Goal: Task Accomplishment & Management: Complete application form

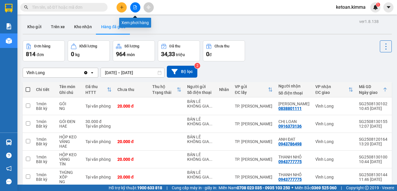
click at [136, 8] on icon "file-add" at bounding box center [135, 7] width 4 height 4
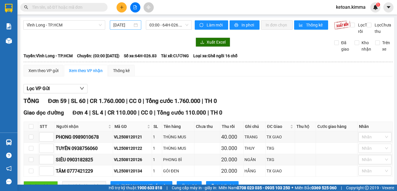
click at [138, 23] on div "13/08/2025" at bounding box center [125, 24] width 31 height 9
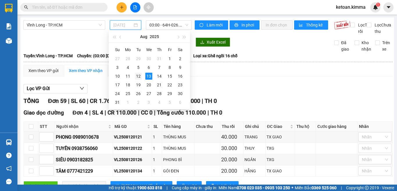
click at [137, 73] on div "12" at bounding box center [138, 76] width 7 height 7
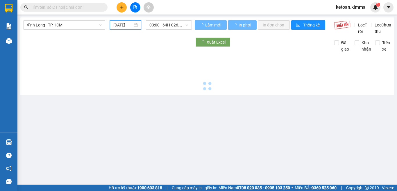
type input "12/08/2025"
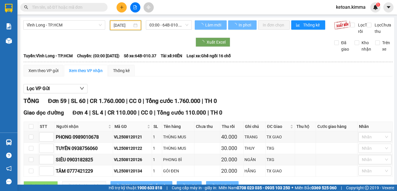
scroll to position [0, 1]
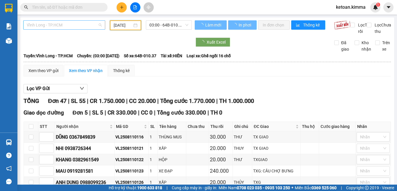
click at [78, 26] on span "Vĩnh Long - TP.HCM" at bounding box center [64, 25] width 75 height 9
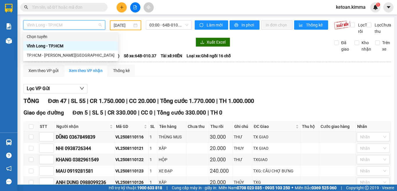
click at [76, 25] on span "Vĩnh Long - TP.HCM" at bounding box center [64, 25] width 75 height 9
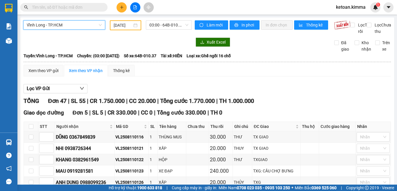
click at [69, 25] on span "Vĩnh Long - TP.HCM" at bounding box center [64, 25] width 75 height 9
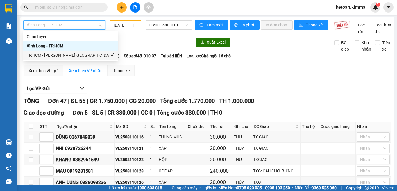
click at [37, 54] on div "TP.HCM - Vĩnh Long" at bounding box center [71, 55] width 88 height 6
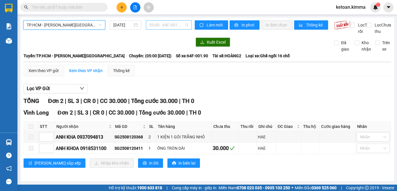
click at [171, 25] on span "05:00 - 64F-001.90" at bounding box center [168, 25] width 39 height 9
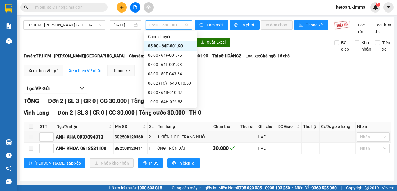
click at [166, 46] on div "05:00 - 64F-001.90" at bounding box center [170, 46] width 45 height 6
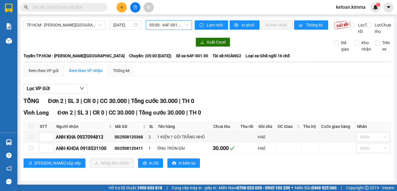
click at [145, 47] on div at bounding box center [107, 41] width 168 height 9
click at [185, 25] on span "05:00 - 64F-001.90" at bounding box center [168, 25] width 39 height 9
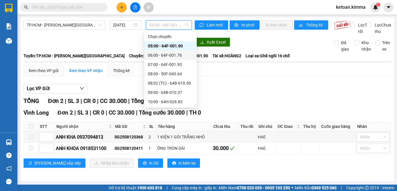
click at [166, 58] on div "06:00 - 64F-001.76" at bounding box center [170, 55] width 45 height 6
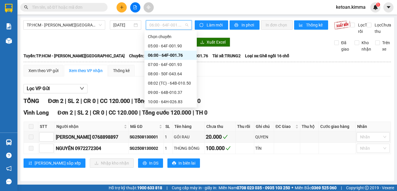
click at [182, 24] on span "06:00 - 64F-001.76" at bounding box center [168, 25] width 39 height 9
click at [172, 64] on div "07:00 - 64F-001.93" at bounding box center [170, 64] width 45 height 6
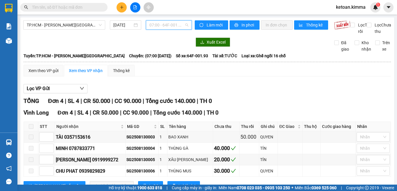
click at [184, 23] on span "07:00 - 64F-001.93" at bounding box center [168, 25] width 39 height 9
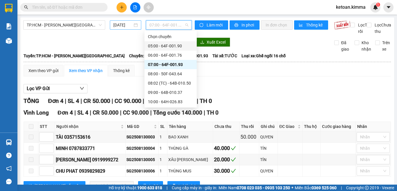
click at [119, 27] on input "13/08/2025" at bounding box center [122, 25] width 19 height 6
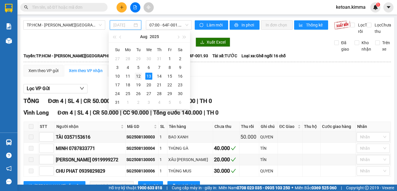
click at [139, 75] on div "12" at bounding box center [138, 76] width 7 height 7
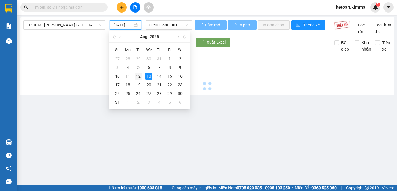
type input "12/08/2025"
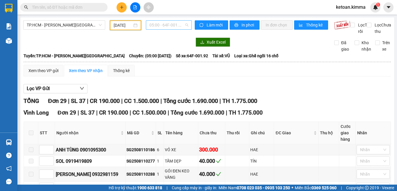
click at [170, 25] on span "05:00 - 64F-001.92" at bounding box center [168, 25] width 39 height 9
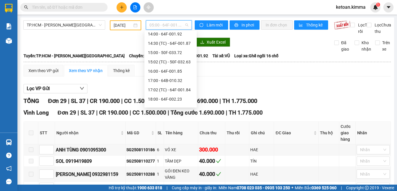
scroll to position [130, 0]
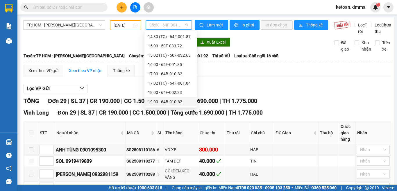
click at [173, 100] on div "19:00 - 64B-010.62" at bounding box center [170, 101] width 45 height 6
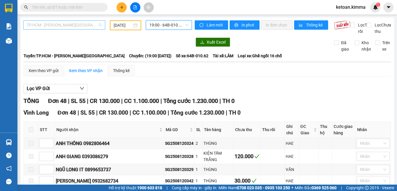
click at [78, 24] on span "TP.HCM - Vĩnh Long" at bounding box center [64, 25] width 75 height 9
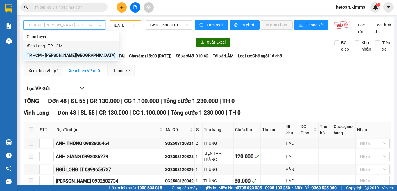
drag, startPoint x: 43, startPoint y: 45, endPoint x: 49, endPoint y: 45, distance: 6.1
click at [43, 45] on div "Vĩnh Long - TP.HCM" at bounding box center [71, 46] width 89 height 6
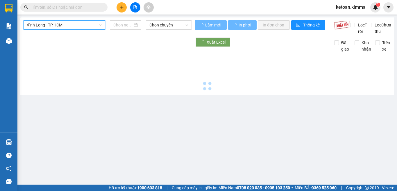
type input "13/08/2025"
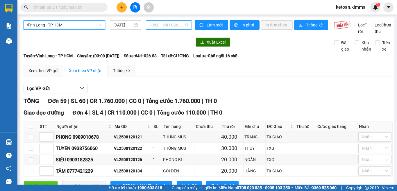
click at [184, 24] on span "03:00 - 64H-026.83" at bounding box center [168, 25] width 39 height 9
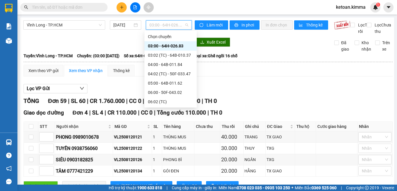
click at [171, 46] on div "03:00 - 64H-026.83" at bounding box center [170, 46] width 45 height 6
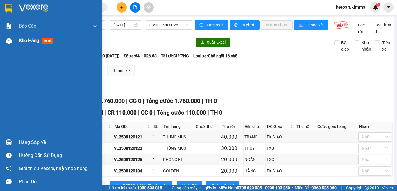
click at [25, 42] on span "Kho hàng" at bounding box center [29, 41] width 20 height 6
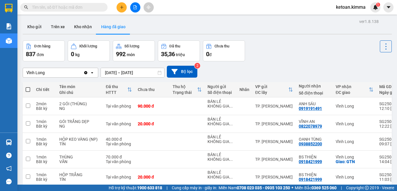
click at [118, 28] on button "Hàng đã giao" at bounding box center [113, 27] width 34 height 14
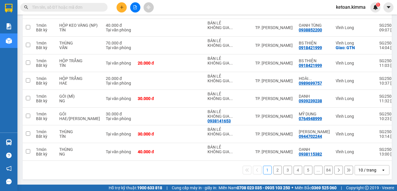
click at [370, 170] on div "10 / trang" at bounding box center [367, 170] width 18 height 6
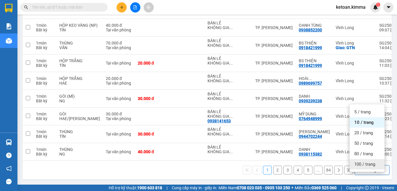
click at [366, 161] on span "100 / trang" at bounding box center [364, 164] width 21 height 6
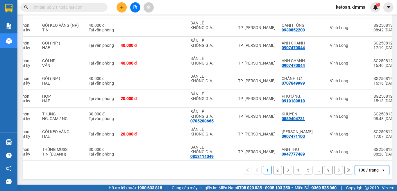
scroll to position [0, 80]
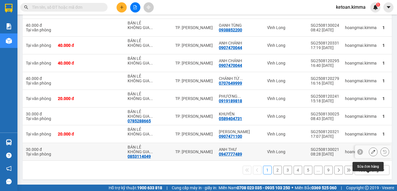
click at [371, 150] on icon at bounding box center [373, 152] width 4 height 4
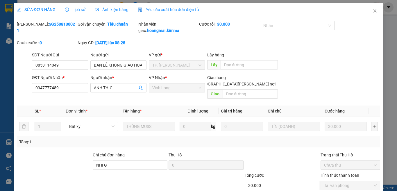
type input "0853114049"
type input "BÁN LẺ KHÔNG GIAO HOÁ ĐƠN"
type input "0947777489"
type input "ANH THƯ"
type input "NHI G"
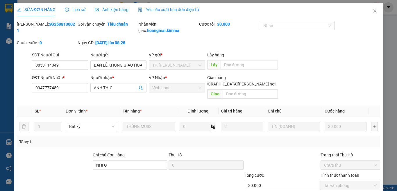
type input "30.000"
click at [166, 9] on span "Yêu cầu xuất hóa đơn điện tử" at bounding box center [168, 9] width 61 height 5
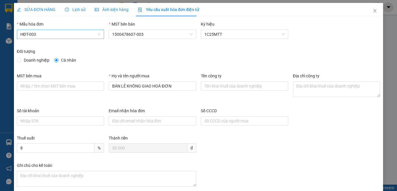
click at [55, 34] on span "HĐT-003" at bounding box center [60, 34] width 80 height 9
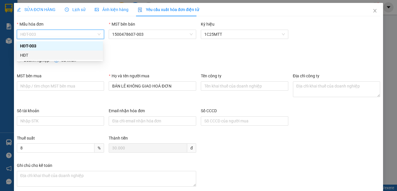
click at [24, 54] on div "HĐT" at bounding box center [59, 55] width 79 height 6
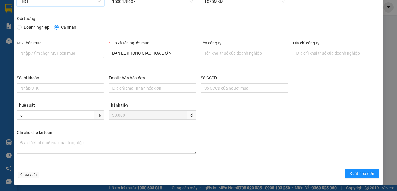
scroll to position [33, 0]
click at [349, 171] on span "Xuất hóa đơn" at bounding box center [361, 173] width 25 height 6
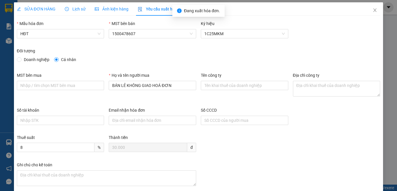
scroll to position [0, 0]
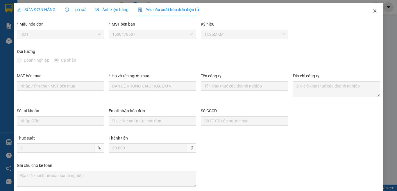
click at [373, 10] on icon "close" at bounding box center [374, 10] width 3 height 3
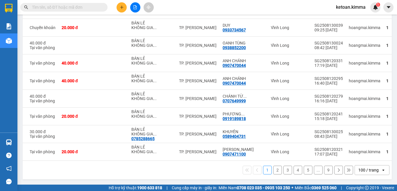
scroll to position [0, 80]
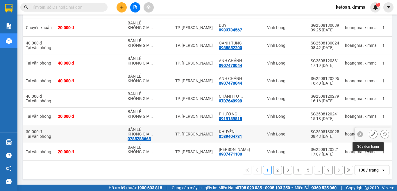
click at [371, 132] on icon at bounding box center [373, 134] width 4 height 4
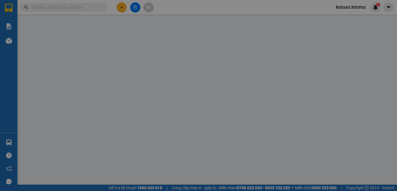
type input "0785288665"
type input "BÁN LẺ KHÔNG GIAO HOÁ ĐƠN"
type input "0589404731"
type input "KHUYÊN"
type input "NHI G"
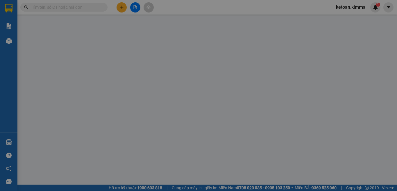
type input "30.000"
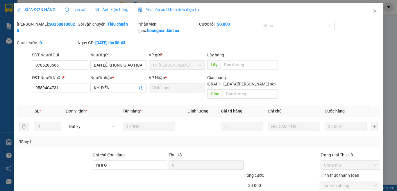
click at [171, 8] on span "Yêu cầu xuất hóa đơn điện tử" at bounding box center [168, 9] width 61 height 5
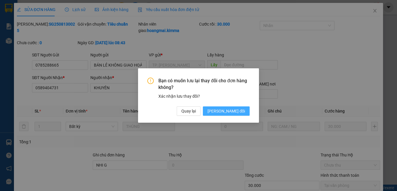
click at [229, 111] on span "[PERSON_NAME] thay đổi" at bounding box center [225, 111] width 37 height 6
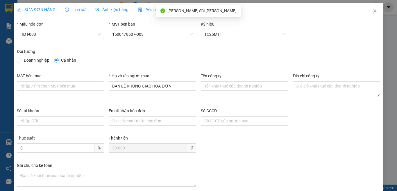
click at [46, 33] on span "HĐT-003" at bounding box center [60, 34] width 80 height 9
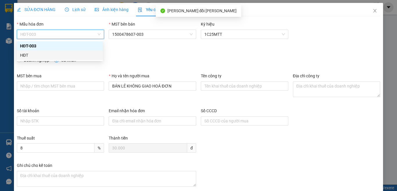
click at [30, 57] on div "HĐT" at bounding box center [59, 55] width 79 height 6
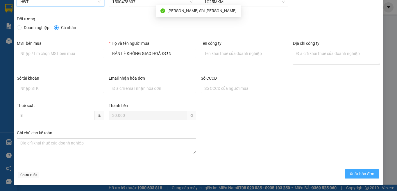
scroll to position [33, 0]
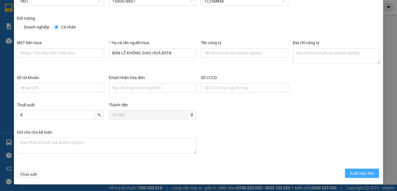
click at [363, 169] on button "Xuất hóa đơn" at bounding box center [362, 172] width 34 height 9
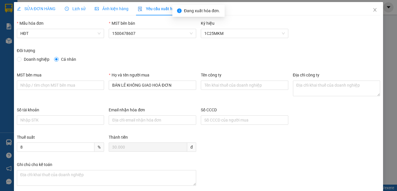
scroll to position [0, 0]
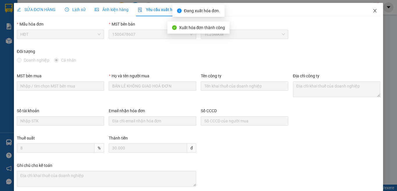
click at [372, 11] on icon "close" at bounding box center [374, 10] width 5 height 5
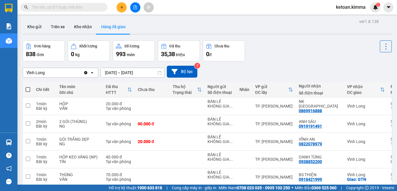
click at [139, 74] on input "[DATE] – [DATE]" at bounding box center [132, 72] width 63 height 9
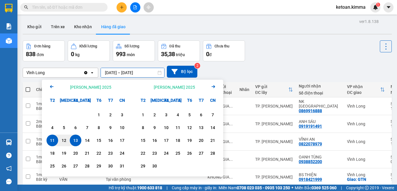
click at [74, 142] on div "13" at bounding box center [75, 140] width 8 height 7
click at [150, 73] on input "13/08/2025 – / /" at bounding box center [132, 72] width 63 height 9
click at [74, 141] on div "13" at bounding box center [75, 140] width 8 height 7
type input "[DATE] – [DATE]"
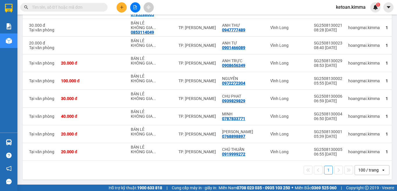
scroll to position [0, 80]
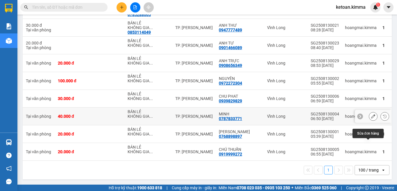
click at [371, 114] on icon at bounding box center [373, 116] width 4 height 4
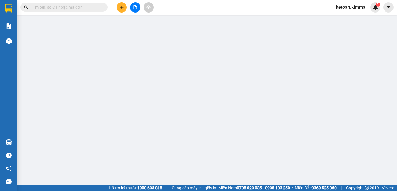
type input "BÁN LẺ KHÔNG GIAO HOÁ ĐƠN"
type input "0787833771"
type input "MINH"
type input "40.000"
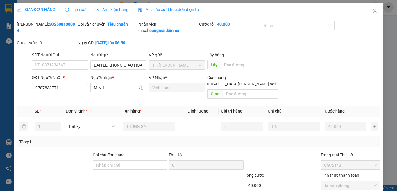
click at [171, 8] on span "Yêu cầu xuất hóa đơn điện tử" at bounding box center [168, 9] width 61 height 5
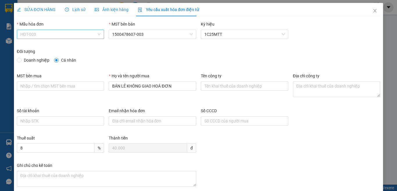
click at [58, 36] on span "HĐT-003" at bounding box center [60, 34] width 80 height 9
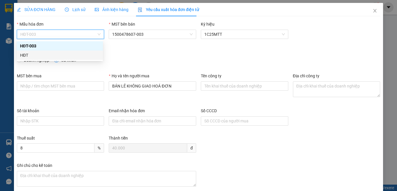
click at [25, 54] on div "HĐT" at bounding box center [59, 55] width 79 height 6
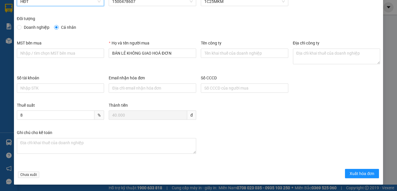
scroll to position [33, 0]
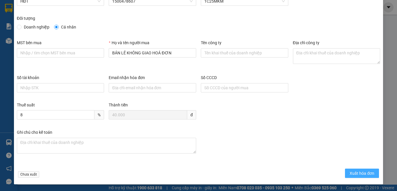
click at [351, 173] on span "Xuất hóa đơn" at bounding box center [361, 173] width 25 height 6
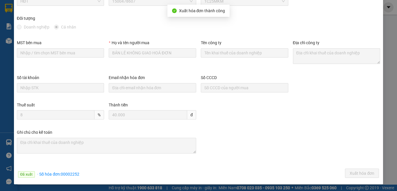
scroll to position [0, 0]
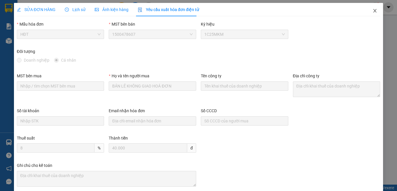
click at [372, 10] on icon "close" at bounding box center [374, 10] width 5 height 5
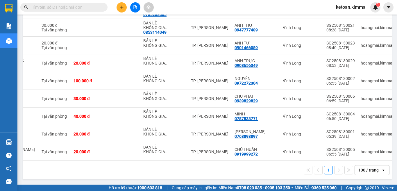
scroll to position [0, 80]
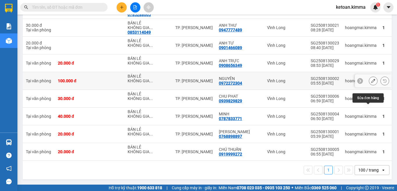
click at [371, 79] on icon at bounding box center [373, 81] width 4 height 4
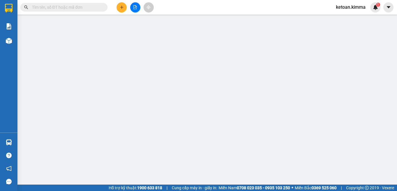
type input "BÁN LẺ KHÔNG GIAO HOÁ ĐƠN"
type input "0972272304"
type input "NGUYÊN"
type input "100.000"
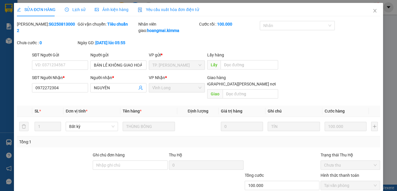
click at [162, 9] on span "Yêu cầu xuất hóa đơn điện tử" at bounding box center [168, 9] width 61 height 5
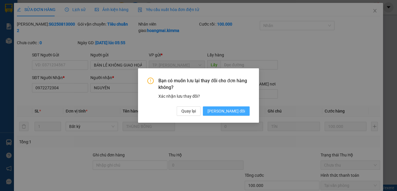
click at [233, 109] on span "[PERSON_NAME] thay đổi" at bounding box center [225, 111] width 37 height 6
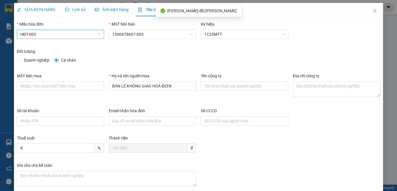
drag, startPoint x: 56, startPoint y: 32, endPoint x: 40, endPoint y: 40, distance: 17.3
click at [56, 32] on span "HĐT-003" at bounding box center [60, 34] width 80 height 9
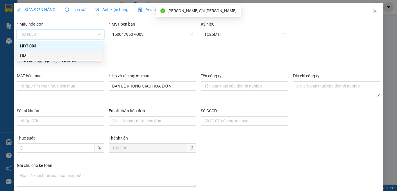
click at [22, 55] on div "HĐT" at bounding box center [59, 55] width 79 height 6
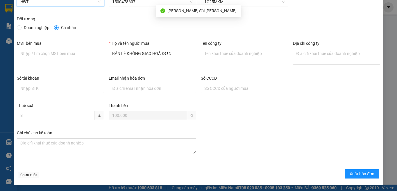
scroll to position [33, 0]
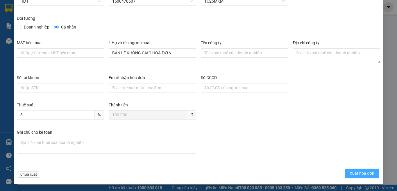
click at [351, 173] on span "Xuất hóa đơn" at bounding box center [361, 173] width 25 height 6
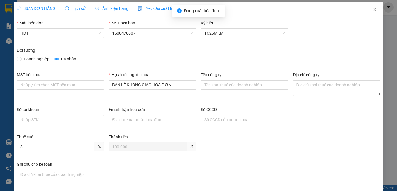
scroll to position [0, 0]
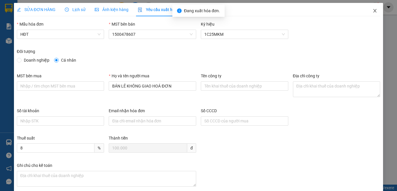
click at [372, 12] on icon "close" at bounding box center [374, 10] width 5 height 5
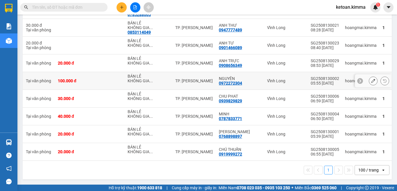
scroll to position [1479, 0]
click at [371, 47] on icon at bounding box center [373, 45] width 4 height 4
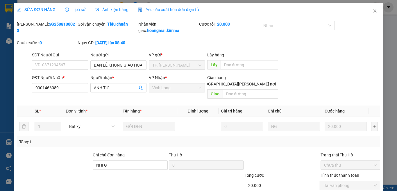
type input "BÁN LẺ KHÔNG GIAO HOÁ ĐƠN"
type input "0901466089"
type input "ANH TƯ"
type input "NHI G"
type input "20.000"
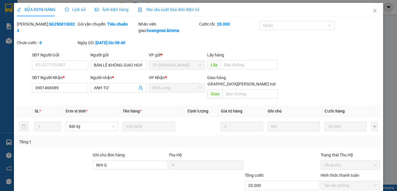
click at [175, 8] on span "Yêu cầu xuất hóa đơn điện tử" at bounding box center [168, 9] width 61 height 5
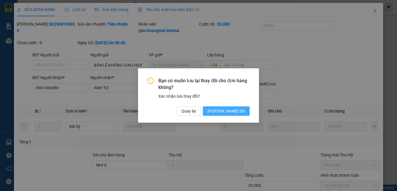
click at [224, 108] on span "[PERSON_NAME] thay đổi" at bounding box center [225, 111] width 37 height 6
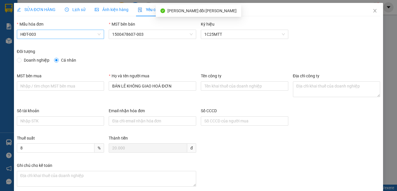
click at [41, 36] on span "HĐT-003" at bounding box center [60, 34] width 80 height 9
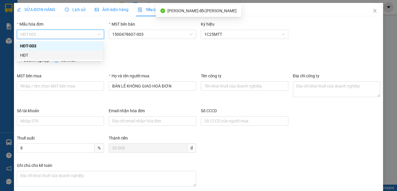
click at [22, 55] on div "HĐT" at bounding box center [59, 55] width 79 height 6
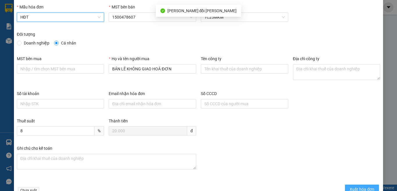
scroll to position [33, 0]
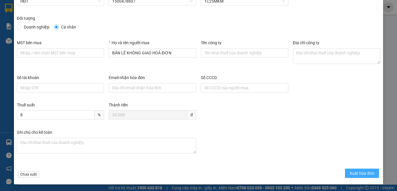
click at [359, 173] on span "Xuất hóa đơn" at bounding box center [361, 173] width 25 height 6
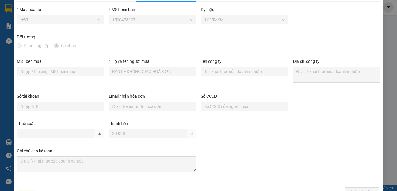
scroll to position [0, 0]
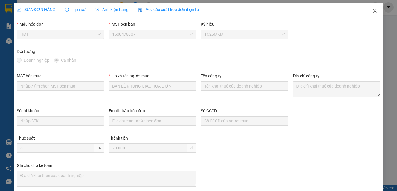
click at [372, 11] on icon "close" at bounding box center [374, 10] width 5 height 5
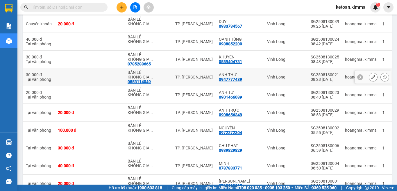
scroll to position [1421, 0]
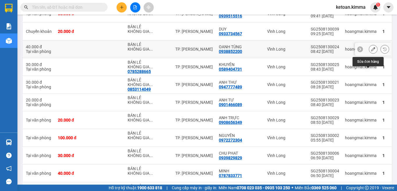
click at [371, 51] on icon at bounding box center [373, 49] width 4 height 4
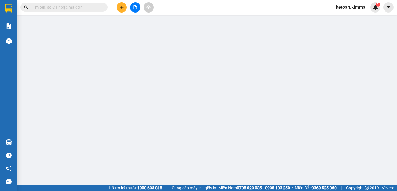
type input "BÁN LẺ KHÔNG GIAO HOÁ ĐƠN"
type input "0938852200"
type input "OANH TÙNG"
type input "40.000"
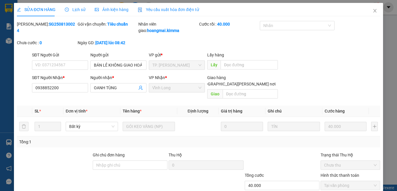
click at [155, 8] on span "Yêu cầu xuất hóa đơn điện tử" at bounding box center [168, 9] width 61 height 5
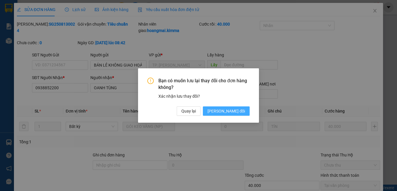
click at [224, 110] on span "[PERSON_NAME] thay đổi" at bounding box center [225, 111] width 37 height 6
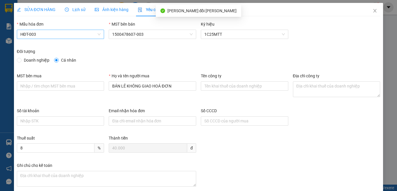
click at [54, 32] on span "HĐT-003" at bounding box center [60, 34] width 80 height 9
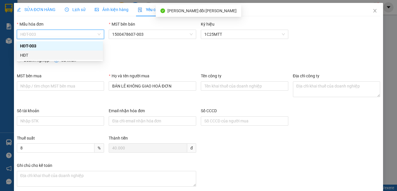
click at [24, 57] on div "HĐT" at bounding box center [59, 55] width 79 height 6
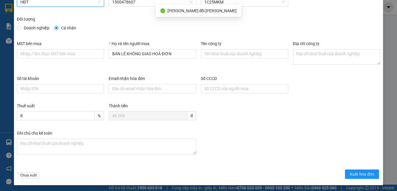
scroll to position [33, 0]
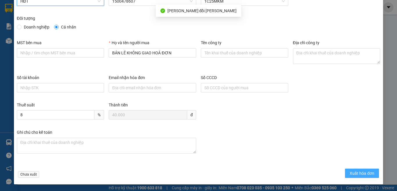
click at [359, 171] on span "Xuất hóa đơn" at bounding box center [361, 173] width 25 height 6
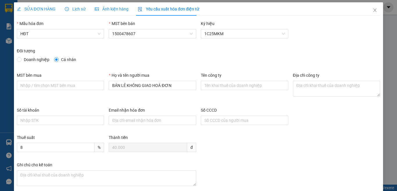
scroll to position [0, 0]
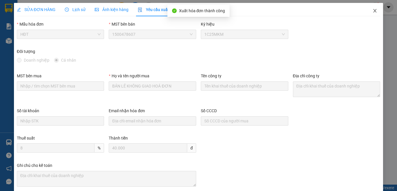
click at [372, 9] on icon "close" at bounding box center [374, 10] width 5 height 5
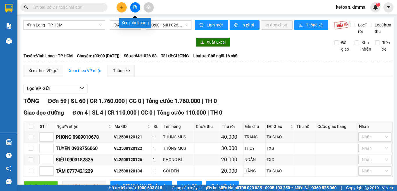
click at [134, 8] on icon "file-add" at bounding box center [135, 7] width 4 height 4
click at [136, 7] on icon "file-add" at bounding box center [135, 7] width 4 height 4
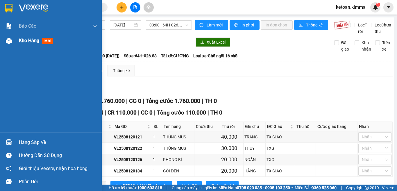
click at [9, 43] on img at bounding box center [9, 41] width 6 height 6
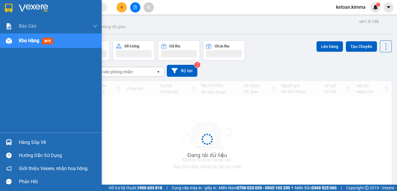
click at [24, 40] on span "Kho hàng" at bounding box center [29, 41] width 20 height 6
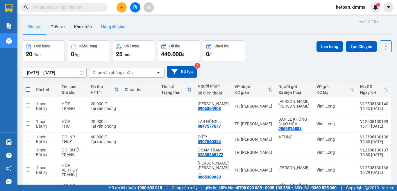
click at [114, 26] on button "Hàng đã giao" at bounding box center [113, 27] width 34 height 14
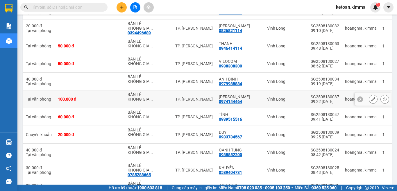
scroll to position [1305, 0]
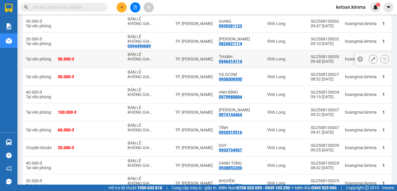
click at [371, 61] on icon at bounding box center [373, 59] width 4 height 4
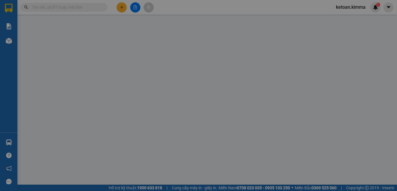
type input "BÁN LẺ KHÔNG GIAO HOÁ ĐƠN"
type input "0946414114"
type input "THANH"
type input "NHI G"
type input "50.000"
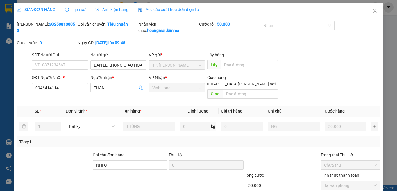
click at [157, 8] on span "Yêu cầu xuất hóa đơn điện tử" at bounding box center [168, 9] width 61 height 5
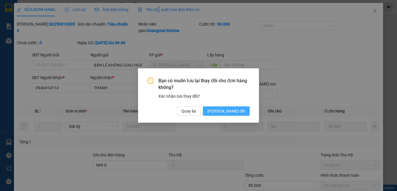
click at [229, 109] on span "[PERSON_NAME] thay đổi" at bounding box center [225, 111] width 37 height 6
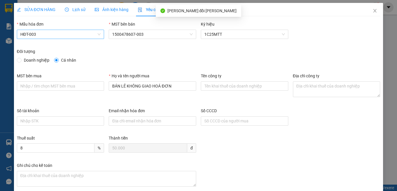
click at [45, 33] on span "HĐT-003" at bounding box center [60, 34] width 80 height 9
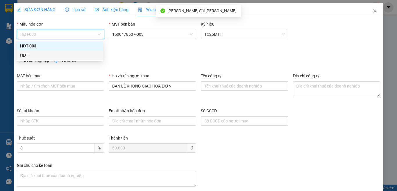
click at [24, 53] on div "HĐT" at bounding box center [59, 55] width 79 height 6
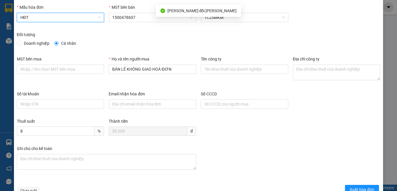
scroll to position [33, 0]
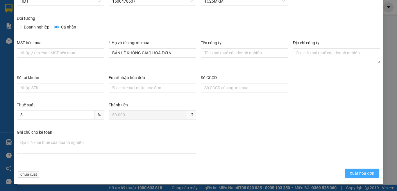
click at [349, 173] on span "Xuất hóa đơn" at bounding box center [361, 173] width 25 height 6
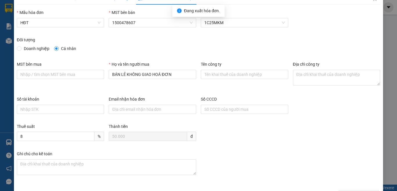
scroll to position [0, 0]
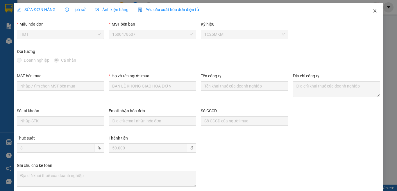
click at [370, 8] on span "Close" at bounding box center [375, 11] width 16 height 16
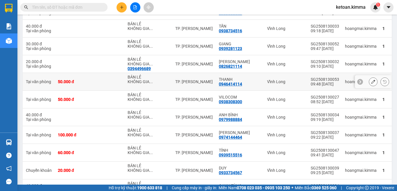
scroll to position [1247, 0]
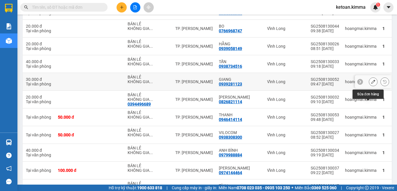
click at [371, 84] on icon at bounding box center [373, 82] width 4 height 4
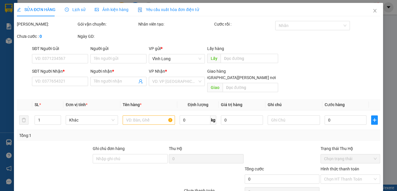
type input "BÁN LẺ KHÔNG GIAO HOÁ ĐƠN"
type input "0939281123"
type input "GIANG"
type input "NHI G"
type input "30.000"
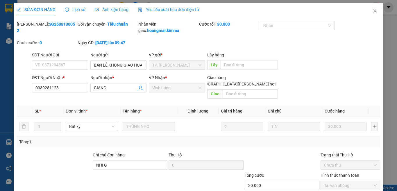
click at [174, 9] on span "Yêu cầu xuất hóa đơn điện tử" at bounding box center [168, 9] width 61 height 5
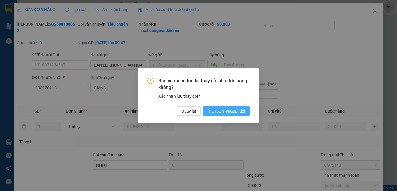
click at [224, 110] on span "[PERSON_NAME] thay đổi" at bounding box center [225, 111] width 37 height 6
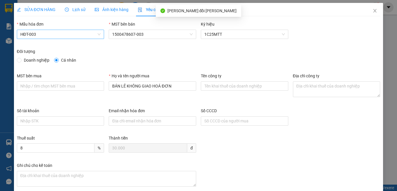
click at [53, 36] on span "HĐT-003" at bounding box center [60, 34] width 80 height 9
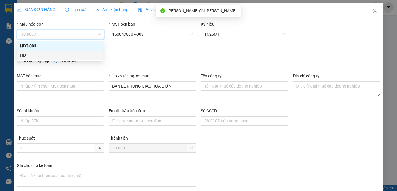
click at [23, 55] on div "HĐT" at bounding box center [59, 55] width 79 height 6
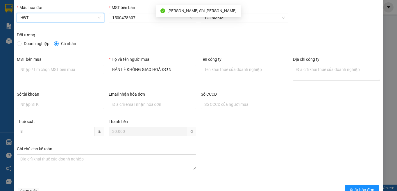
scroll to position [33, 0]
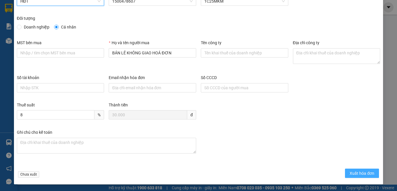
click at [357, 176] on span "Xuất hóa đơn" at bounding box center [361, 173] width 25 height 6
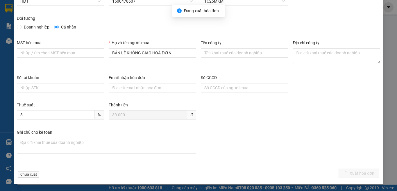
scroll to position [0, 0]
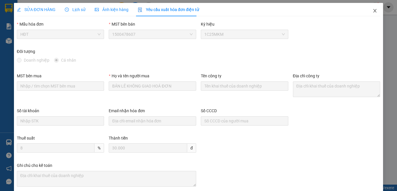
click at [373, 10] on icon "close" at bounding box center [374, 10] width 3 height 3
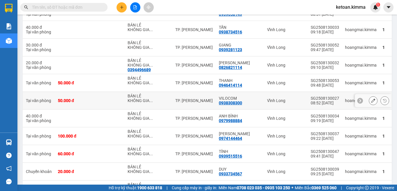
scroll to position [1276, 0]
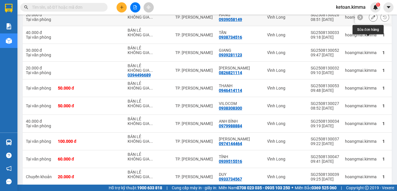
click at [370, 22] on button at bounding box center [373, 17] width 8 height 10
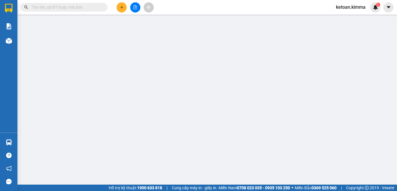
type input "BÁN LẺ KHÔNG GIAO HOÁ ĐƠN"
type input "0939058149"
type input "HẰNG"
type input "NHI G"
type input "20.000"
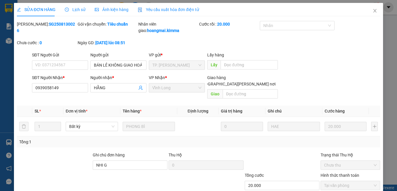
click at [179, 11] on span "Yêu cầu xuất hóa đơn điện tử" at bounding box center [168, 9] width 61 height 5
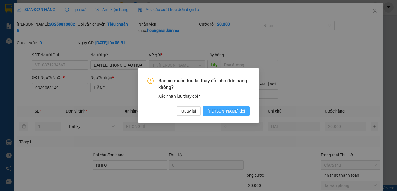
click at [229, 112] on span "[PERSON_NAME] thay đổi" at bounding box center [225, 111] width 37 height 6
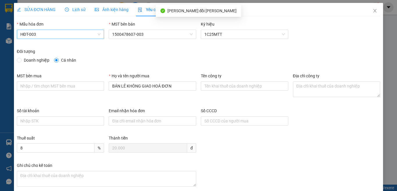
click at [45, 32] on span "HĐT-003" at bounding box center [60, 34] width 80 height 9
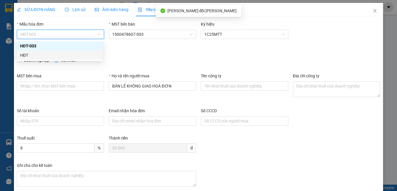
click at [24, 55] on div "HĐT" at bounding box center [59, 55] width 79 height 6
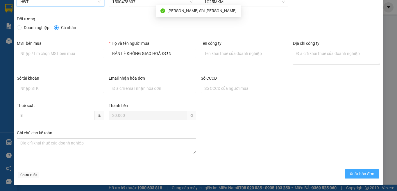
scroll to position [33, 0]
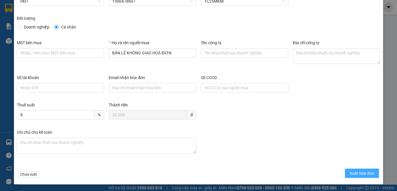
click at [352, 173] on span "Xuất hóa đơn" at bounding box center [361, 173] width 25 height 6
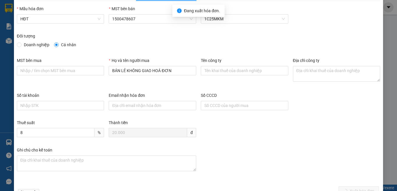
scroll to position [0, 0]
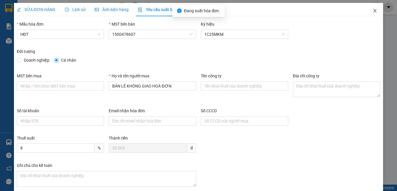
click at [373, 10] on icon "close" at bounding box center [374, 10] width 3 height 3
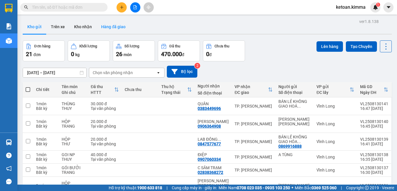
click at [106, 28] on button "Hàng đã giao" at bounding box center [113, 27] width 34 height 14
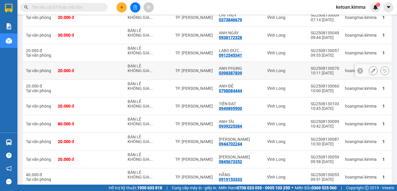
scroll to position [986, 0]
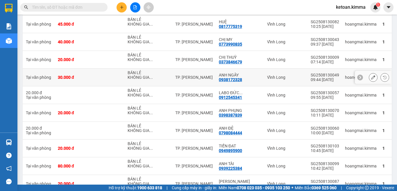
click at [371, 79] on icon at bounding box center [373, 77] width 4 height 4
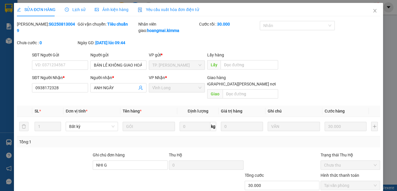
type input "BÁN LẺ KHÔNG GIAO HOÁ ĐƠN"
type input "0938172328"
type input "ANH NGÂY"
type input "NHI G"
type input "30.000"
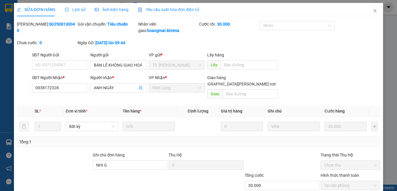
click at [165, 9] on span "Yêu cầu xuất hóa đơn điện tử" at bounding box center [168, 9] width 61 height 5
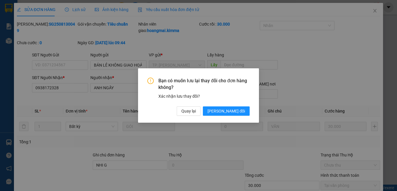
click at [231, 116] on div "Bạn có muốn lưu lại thay đổi cho đơn hàng không? Xác nhận lưu thay đổi? Quay lạ…" at bounding box center [198, 95] width 121 height 54
click at [236, 110] on span "[PERSON_NAME] thay đổi" at bounding box center [225, 111] width 37 height 6
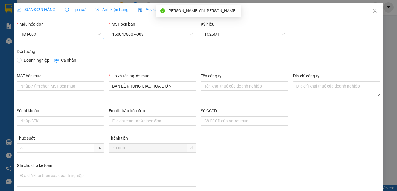
click at [31, 33] on span "HĐT-003" at bounding box center [60, 34] width 80 height 9
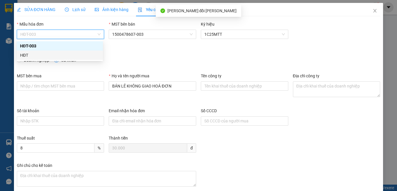
click at [22, 56] on div "HĐT" at bounding box center [59, 55] width 79 height 6
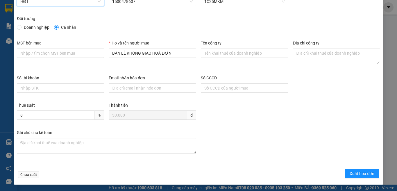
scroll to position [33, 0]
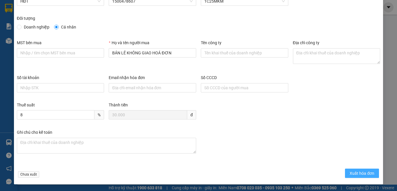
click at [360, 174] on span "Xuất hóa đơn" at bounding box center [361, 173] width 25 height 6
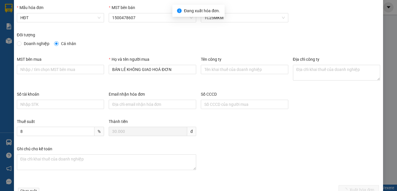
scroll to position [0, 0]
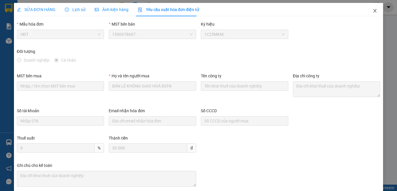
click at [372, 11] on icon "close" at bounding box center [374, 10] width 5 height 5
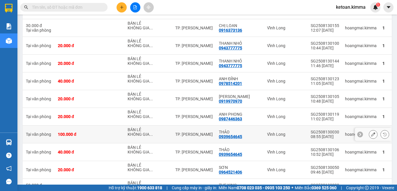
scroll to position [476, 0]
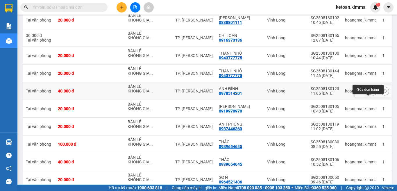
click at [369, 96] on button at bounding box center [373, 91] width 8 height 10
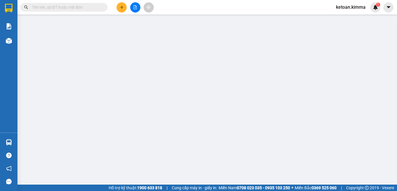
type input "BÁN LẺ KHÔNG GIAO HOÁ ĐƠN"
type input "0978514201"
type input "ANH ĐỈNH"
type input "NHI G"
type input "40.000"
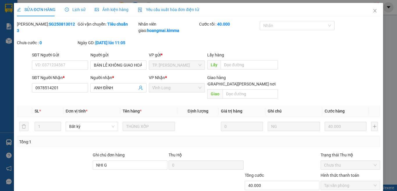
click at [162, 8] on span "Yêu cầu xuất hóa đơn điện tử" at bounding box center [168, 9] width 61 height 5
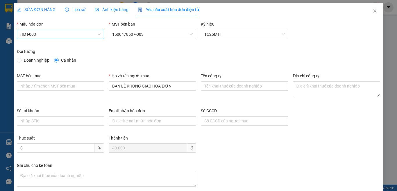
click at [51, 35] on span "HĐT-003" at bounding box center [60, 34] width 80 height 9
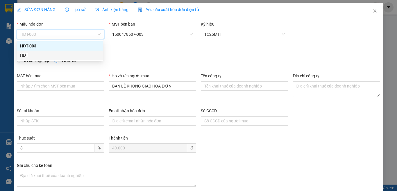
click at [26, 53] on div "HĐT" at bounding box center [59, 55] width 79 height 6
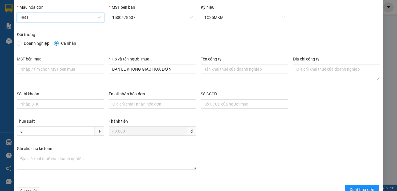
scroll to position [33, 0]
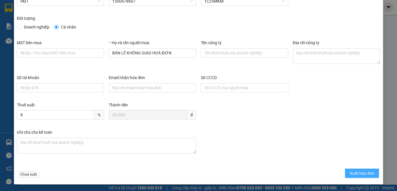
click at [352, 175] on span "Xuất hóa đơn" at bounding box center [361, 173] width 25 height 6
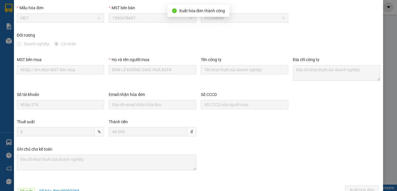
scroll to position [0, 0]
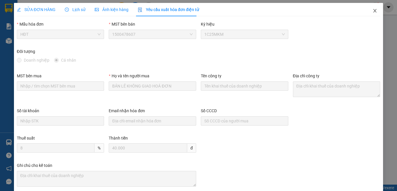
click at [373, 10] on icon "close" at bounding box center [374, 10] width 3 height 3
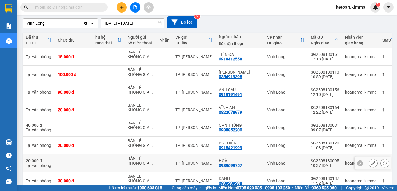
scroll to position [72, 0]
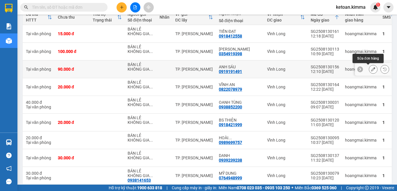
click at [371, 68] on icon at bounding box center [373, 69] width 4 height 4
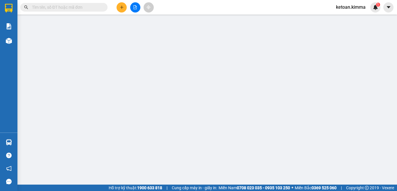
type input "BÁN LẺ KHÔNG GIAO HOÁ ĐƠN"
type input "0919191491"
type input "ANH SÁU"
type input "NHI G"
type input "90.000"
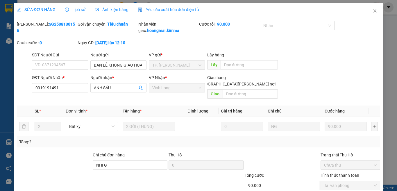
click at [182, 10] on span "Yêu cầu xuất hóa đơn điện tử" at bounding box center [168, 9] width 61 height 5
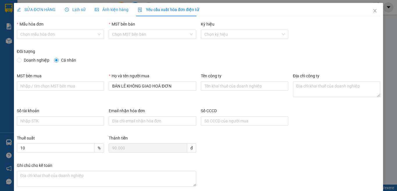
type input "8"
click at [44, 34] on span "HĐT-003" at bounding box center [60, 34] width 80 height 9
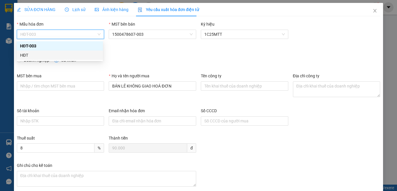
click at [23, 55] on div "HĐT" at bounding box center [59, 55] width 79 height 6
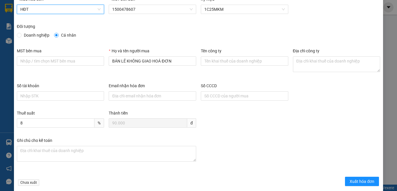
scroll to position [33, 0]
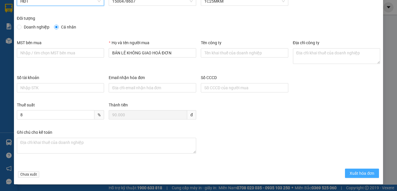
click at [361, 171] on span "Xuất hóa đơn" at bounding box center [361, 173] width 25 height 6
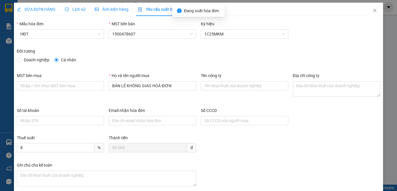
scroll to position [0, 0]
click at [372, 9] on icon "close" at bounding box center [374, 10] width 5 height 5
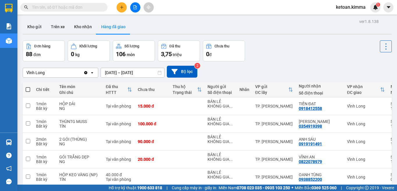
scroll to position [1526, 0]
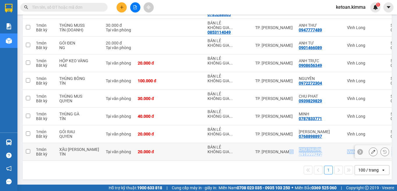
drag, startPoint x: 273, startPoint y: 158, endPoint x: 390, endPoint y: 157, distance: 116.8
click at [390, 157] on main "ver 1.8.138 Kho gửi Trên xe Kho nhận Hàng đã giao Đơn hàng 88 đơn Khối lượng 0 …" at bounding box center [198, 92] width 397 height 184
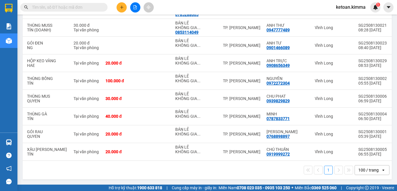
click at [245, 165] on div "1 100 / trang open" at bounding box center [207, 170] width 364 height 10
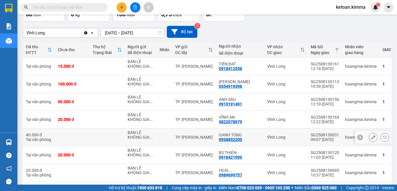
scroll to position [43, 0]
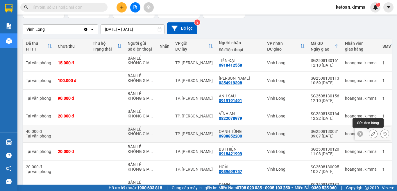
click at [371, 135] on icon at bounding box center [373, 134] width 4 height 4
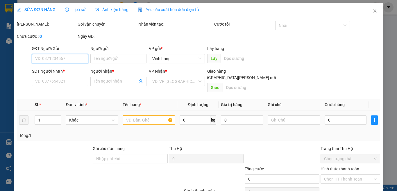
type input "BÁN LẺ KHÔNG GIAO HOÁ ĐƠN"
type input "0938852200"
type input "OANH TÙNG"
type input "40.000"
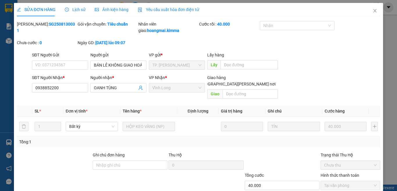
click at [175, 10] on span "Yêu cầu xuất hóa đơn điện tử" at bounding box center [168, 9] width 61 height 5
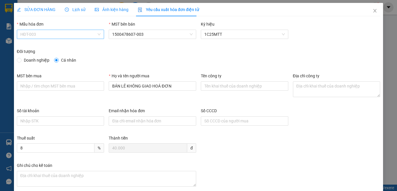
click at [43, 33] on span "HĐT-003" at bounding box center [60, 34] width 80 height 9
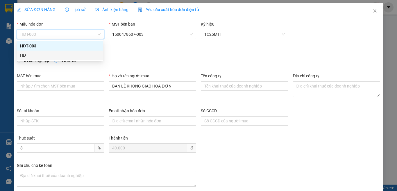
click at [23, 55] on div "HĐT" at bounding box center [59, 55] width 79 height 6
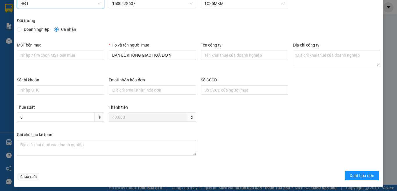
scroll to position [33, 0]
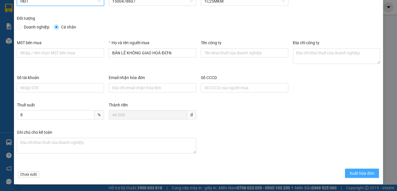
click at [354, 171] on span "Xuất hóa đơn" at bounding box center [361, 173] width 25 height 6
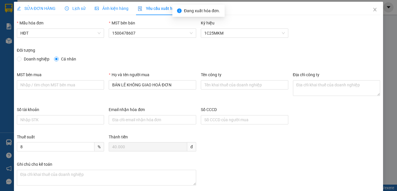
scroll to position [0, 0]
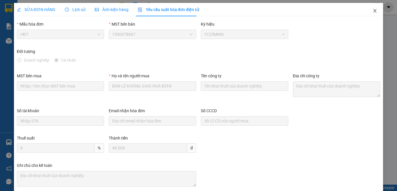
click at [372, 9] on icon "close" at bounding box center [374, 10] width 5 height 5
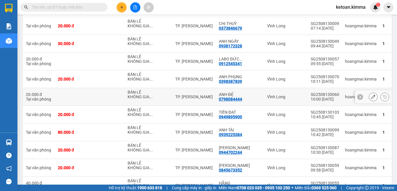
scroll to position [1032, 0]
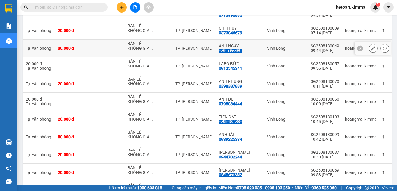
click at [370, 53] on button at bounding box center [373, 48] width 8 height 10
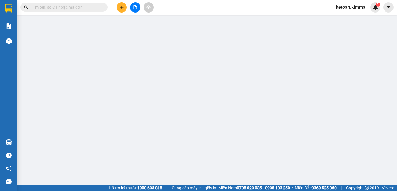
type input "BÁN LẺ KHÔNG GIAO HOÁ ĐƠN"
type input "0938172328"
type input "ANH NGÂY"
type input "NHI G"
type input "30.000"
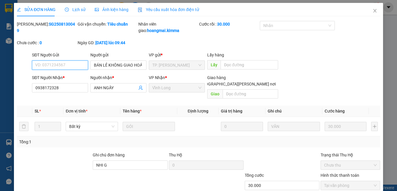
checkbox input "true"
click at [177, 9] on span "Yêu cầu xuất hóa đơn điện tử" at bounding box center [168, 9] width 61 height 5
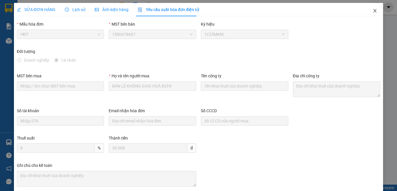
click at [373, 10] on icon "close" at bounding box center [374, 10] width 3 height 3
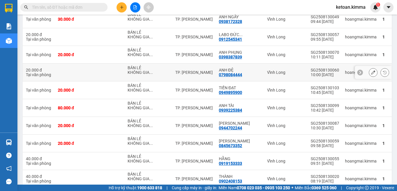
scroll to position [1032, 0]
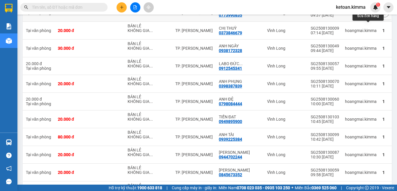
click at [371, 15] on icon at bounding box center [373, 13] width 4 height 4
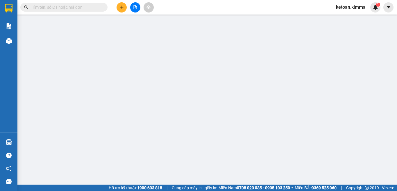
type input "BÁN LẺ KHÔNG GIAO HOÁ ĐƠN"
type input "0773990835"
type input "CHỊ MY"
type input "D G"
type input "40.000"
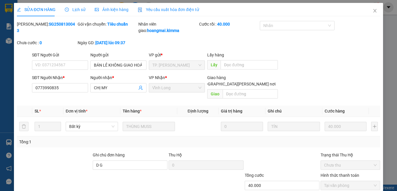
click at [165, 5] on div "Yêu cầu xuất hóa đơn điện tử" at bounding box center [168, 9] width 61 height 13
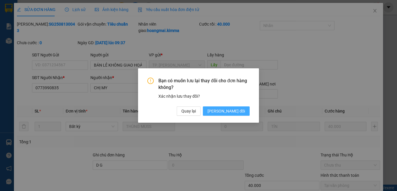
click at [241, 112] on span "[PERSON_NAME] thay đổi" at bounding box center [225, 111] width 37 height 6
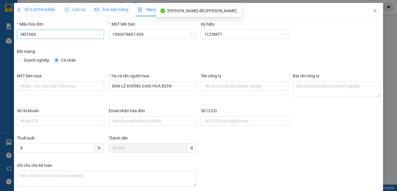
click at [31, 31] on span "HĐT-003" at bounding box center [60, 34] width 80 height 9
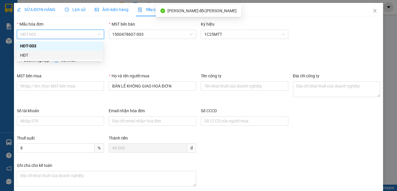
click at [29, 54] on div "HĐT" at bounding box center [59, 55] width 79 height 6
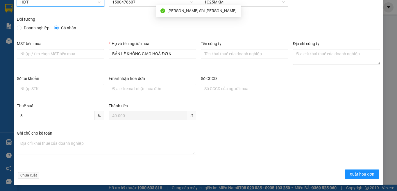
scroll to position [33, 0]
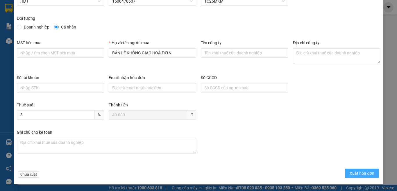
click at [359, 174] on span "Xuất hóa đơn" at bounding box center [361, 173] width 25 height 6
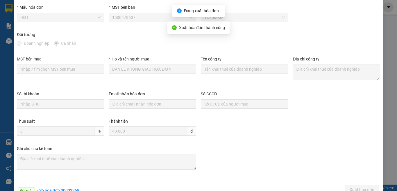
scroll to position [0, 0]
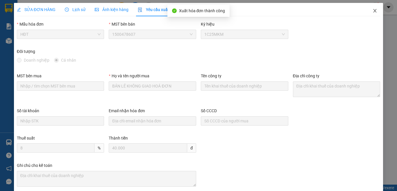
click at [373, 10] on icon "close" at bounding box center [374, 10] width 3 height 3
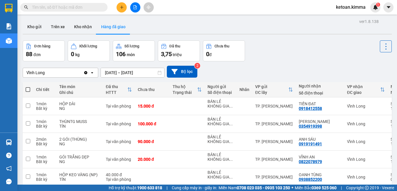
click at [67, 72] on div "Vĩnh Long" at bounding box center [53, 72] width 60 height 9
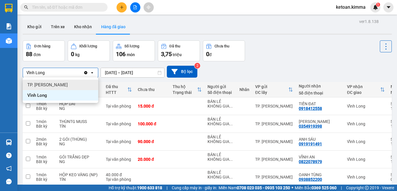
click at [40, 84] on span "TP. [PERSON_NAME]" at bounding box center [47, 85] width 40 height 6
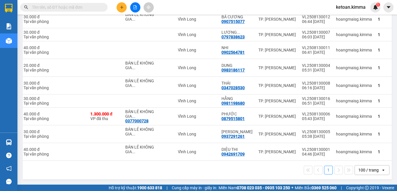
scroll to position [0, 81]
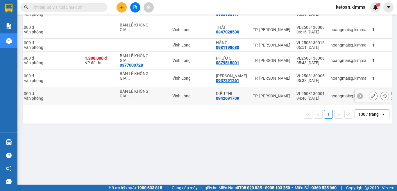
click at [371, 98] on icon at bounding box center [373, 96] width 4 height 4
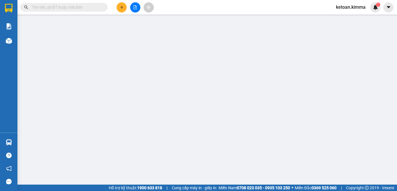
type input "BÁN LẺ KHÔNG GIAO HOÁ ĐƠN"
type input "0942691709"
type input "DIỆU THI"
type input "HAE G"
type input "40.000"
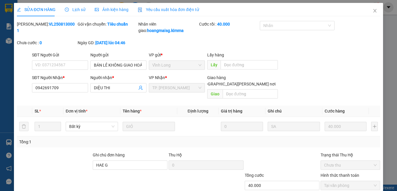
click at [176, 9] on span "Yêu cầu xuất hóa đơn điện tử" at bounding box center [168, 9] width 61 height 5
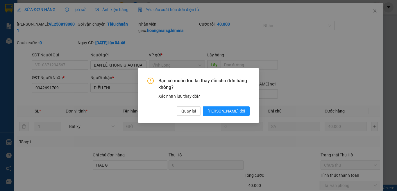
click at [237, 116] on div "Bạn có muốn lưu lại thay đổi cho đơn hàng không? Xác nhận lưu thay đổi? Quay lạ…" at bounding box center [198, 95] width 121 height 54
click at [234, 113] on span "[PERSON_NAME] thay đổi" at bounding box center [225, 111] width 37 height 6
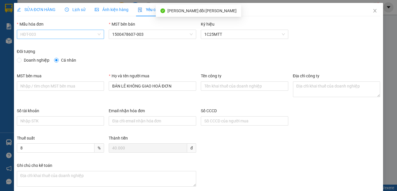
click at [56, 31] on span "HĐT-003" at bounding box center [60, 34] width 80 height 9
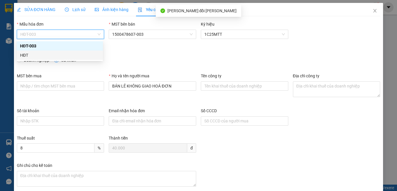
drag, startPoint x: 25, startPoint y: 54, endPoint x: 30, endPoint y: 56, distance: 5.1
click at [25, 55] on div "HĐT" at bounding box center [59, 55] width 79 height 6
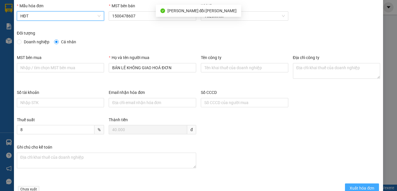
scroll to position [33, 0]
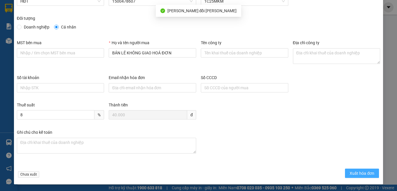
click at [358, 174] on span "Xuất hóa đơn" at bounding box center [361, 173] width 25 height 6
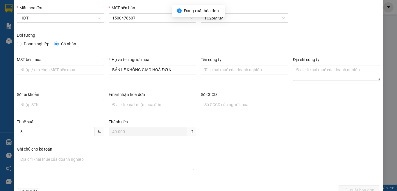
scroll to position [0, 0]
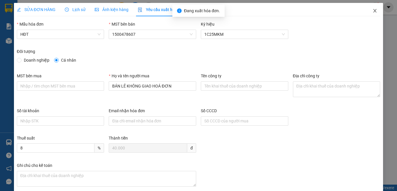
click at [372, 9] on icon "close" at bounding box center [374, 10] width 5 height 5
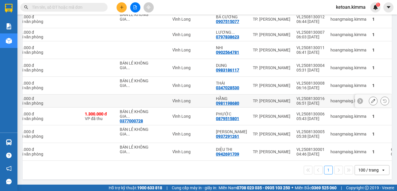
scroll to position [1135, 0]
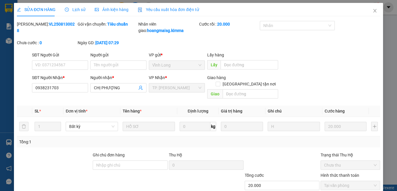
type input "0938231703"
type input "CHỊ PHƯỢNG"
type input "20.000"
click at [168, 9] on span "Yêu cầu xuất hóa đơn điện tử" at bounding box center [168, 9] width 61 height 5
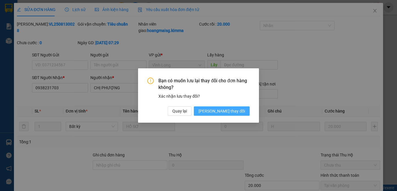
click at [225, 111] on span "[PERSON_NAME] thay đổi" at bounding box center [221, 111] width 46 height 6
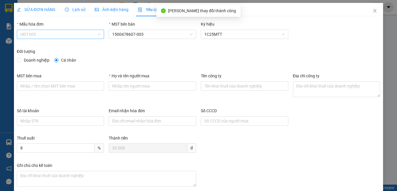
click at [37, 34] on span "HĐT-003" at bounding box center [60, 34] width 80 height 9
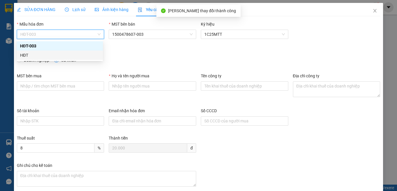
click at [25, 54] on div "HĐT" at bounding box center [59, 55] width 79 height 6
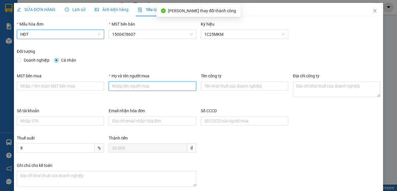
click at [147, 87] on input "Họ và tên người mua" at bounding box center [152, 85] width 87 height 9
type input "Bán lẻ không giao hóa đơn"
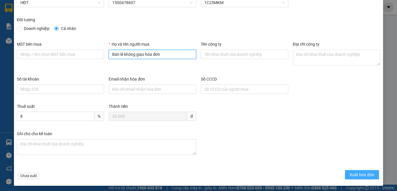
scroll to position [33, 0]
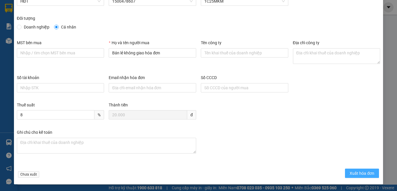
click at [351, 175] on span "Xuất hóa đơn" at bounding box center [361, 173] width 25 height 6
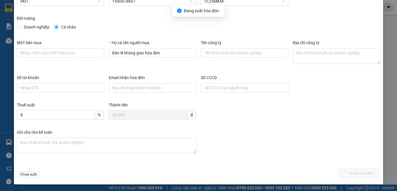
scroll to position [0, 0]
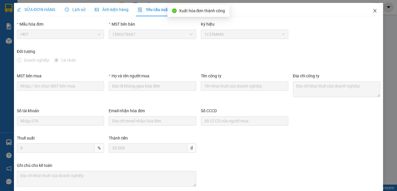
click at [372, 10] on icon "close" at bounding box center [374, 10] width 5 height 5
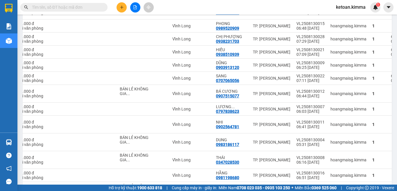
scroll to position [990, 0]
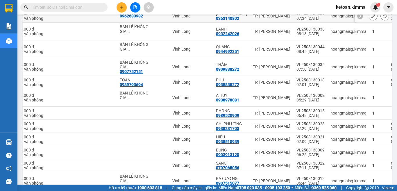
click at [370, 21] on button at bounding box center [373, 16] width 8 height 10
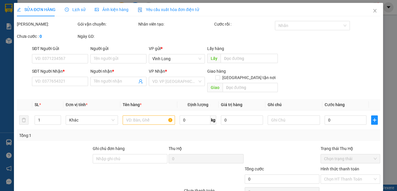
click at [170, 8] on span "Yêu cầu xuất hóa đơn điện tử" at bounding box center [168, 9] width 61 height 5
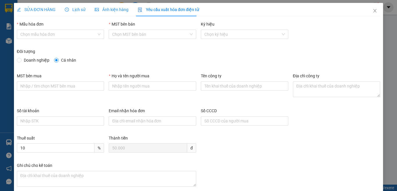
type input "8"
click at [42, 35] on span "HĐT-003" at bounding box center [60, 34] width 80 height 9
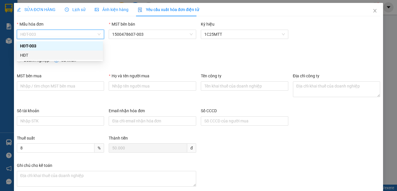
click at [29, 55] on div "HĐT" at bounding box center [59, 55] width 79 height 6
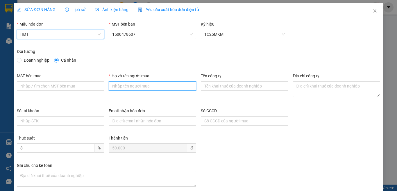
click at [155, 87] on input "Họ và tên người mua" at bounding box center [152, 85] width 87 height 9
type input "Bán lẻ không giao hóa đơn"
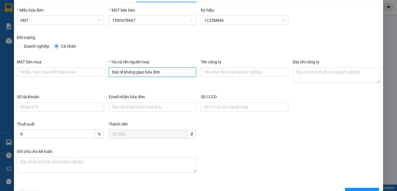
scroll to position [33, 0]
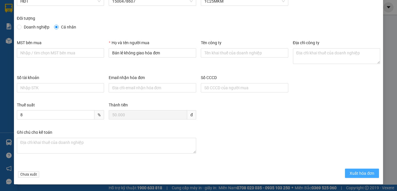
click at [349, 173] on span "Xuất hóa đơn" at bounding box center [361, 173] width 25 height 6
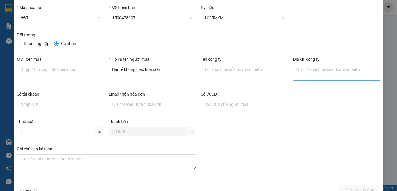
scroll to position [0, 0]
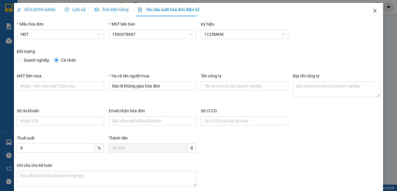
click at [373, 11] on icon "close" at bounding box center [374, 10] width 3 height 3
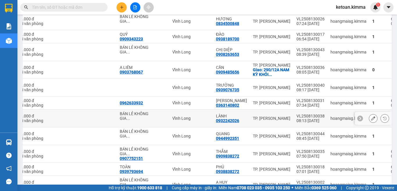
scroll to position [903, 0]
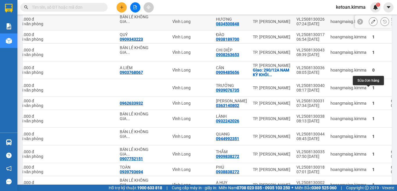
click at [371, 24] on icon at bounding box center [373, 21] width 4 height 4
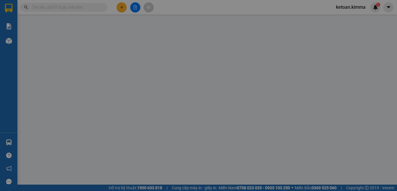
type input "BÁN LẺ KHÔNG GIAO HOÁ ĐƠN"
type input "0834500848"
type input "HƯƠNG"
type input "30.000"
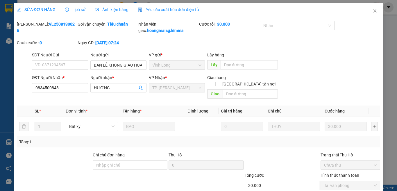
click at [171, 7] on span "Yêu cầu xuất hóa đơn điện tử" at bounding box center [168, 9] width 61 height 5
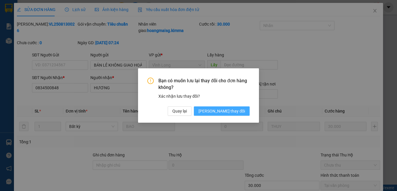
click at [226, 109] on span "[PERSON_NAME] thay đổi" at bounding box center [221, 111] width 46 height 6
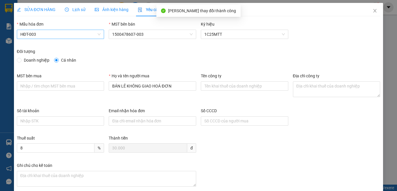
click at [51, 33] on span "HĐT-003" at bounding box center [60, 34] width 80 height 9
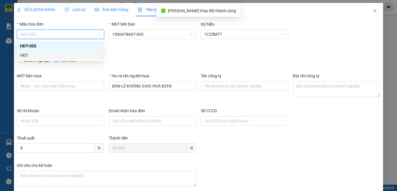
click at [28, 56] on div "HĐT" at bounding box center [59, 55] width 79 height 6
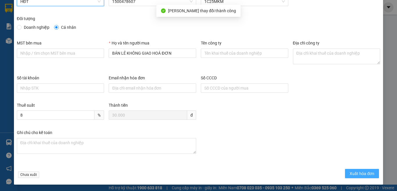
scroll to position [33, 0]
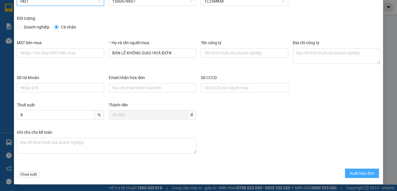
click at [349, 174] on span "Xuất hóa đơn" at bounding box center [361, 173] width 25 height 6
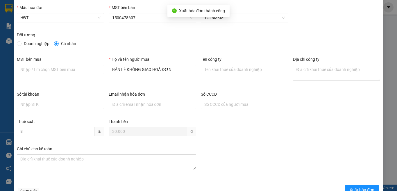
scroll to position [0, 0]
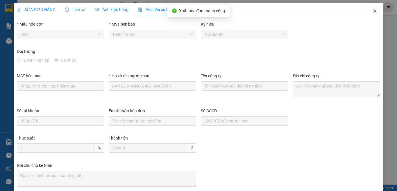
click at [372, 10] on icon "close" at bounding box center [374, 10] width 5 height 5
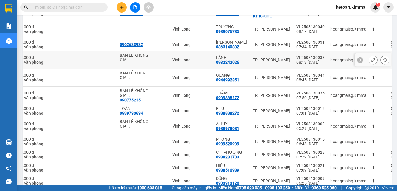
scroll to position [903, 0]
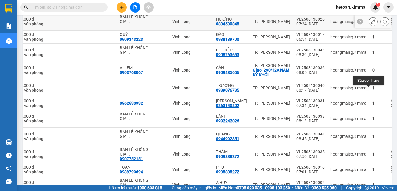
click at [371, 24] on icon at bounding box center [373, 21] width 4 height 4
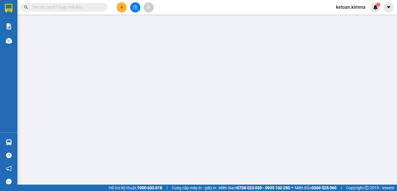
type input "BÁN LẺ KHÔNG GIAO HOÁ ĐƠN"
type input "0834500848"
type input "HƯƠNG"
type input "30.000"
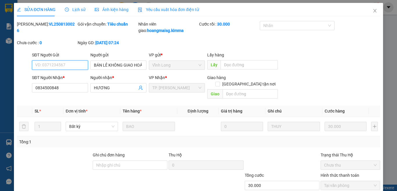
checkbox input "true"
click at [178, 10] on span "Yêu cầu xuất hóa đơn điện tử" at bounding box center [168, 9] width 61 height 5
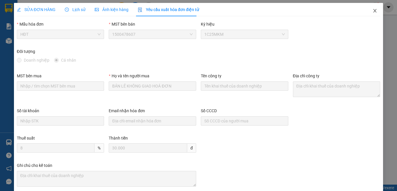
click at [372, 10] on icon "close" at bounding box center [374, 10] width 5 height 5
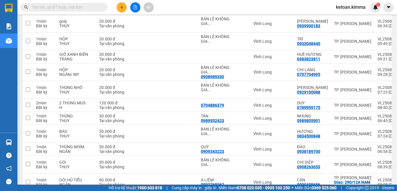
scroll to position [1251, 0]
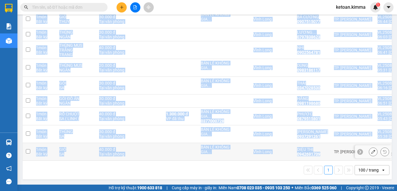
drag, startPoint x: 309, startPoint y: 158, endPoint x: 397, endPoint y: 144, distance: 88.8
click at [397, 144] on main "ver 1.8.138 Kho gửi Trên xe Kho nhận Hàng đã giao Đơn hàng 78 đơn Khối lượng 0 …" at bounding box center [198, 92] width 397 height 184
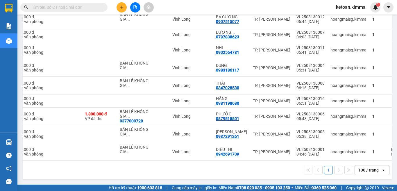
click at [236, 174] on div "1 100 / trang open" at bounding box center [207, 170] width 364 height 10
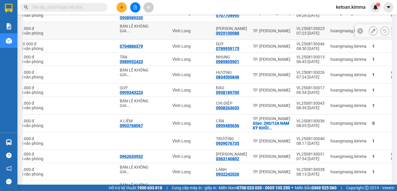
scroll to position [816, 0]
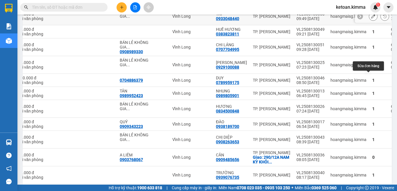
click at [371, 18] on icon at bounding box center [373, 16] width 4 height 4
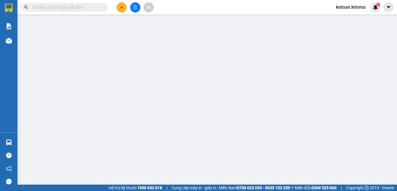
type input "BÁN LẺ KHÔNG GIAO HOÁ ĐƠN"
type input "0933048440"
type input "TRÍ"
type input "HAE G"
type input "20.000"
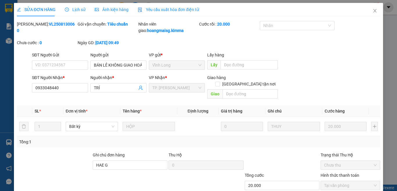
click at [161, 8] on span "Yêu cầu xuất hóa đơn điện tử" at bounding box center [168, 9] width 61 height 5
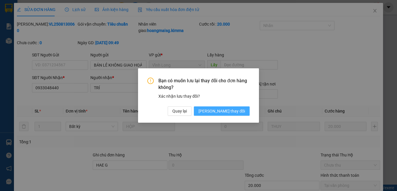
click at [234, 112] on span "[PERSON_NAME] thay đổi" at bounding box center [221, 111] width 46 height 6
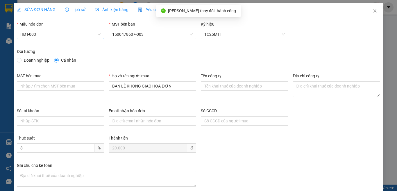
click at [37, 36] on span "HĐT-003" at bounding box center [60, 34] width 80 height 9
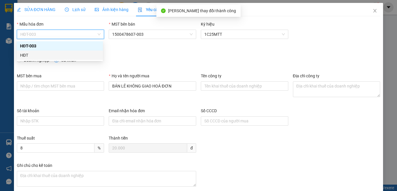
click at [27, 53] on div "HĐT" at bounding box center [59, 55] width 79 height 6
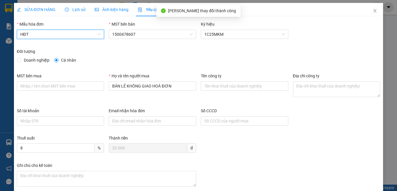
scroll to position [33, 0]
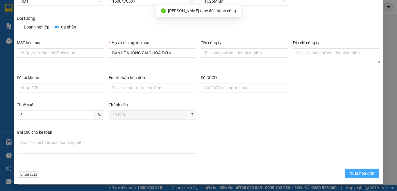
click at [360, 175] on span "Xuất hóa đơn" at bounding box center [361, 173] width 25 height 6
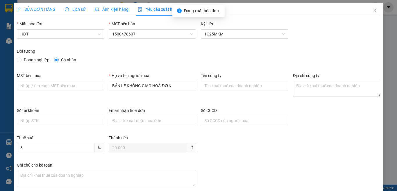
scroll to position [0, 0]
click at [369, 13] on span "Close" at bounding box center [375, 11] width 16 height 16
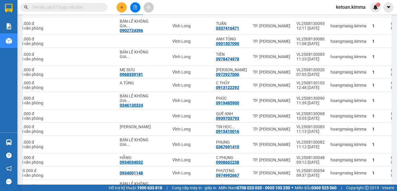
scroll to position [205, 0]
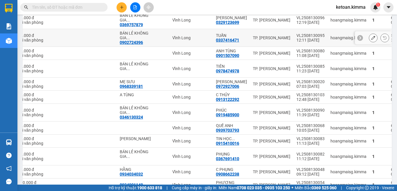
click at [371, 40] on icon at bounding box center [373, 38] width 4 height 4
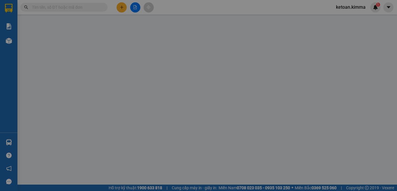
type input "0902724396"
type input "BÁN LẺ KHÔNG GIAO HOÁ ĐƠN"
type input "0337416471"
type input "TUẤN"
type input "HAE G"
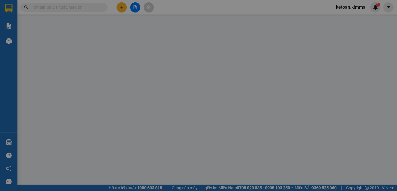
type input "20.000"
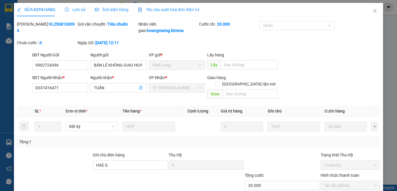
click at [165, 10] on span "Yêu cầu xuất hóa đơn điện tử" at bounding box center [168, 9] width 61 height 5
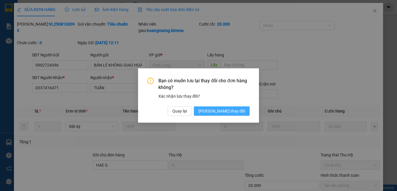
click at [223, 111] on span "[PERSON_NAME] thay đổi" at bounding box center [221, 111] width 46 height 6
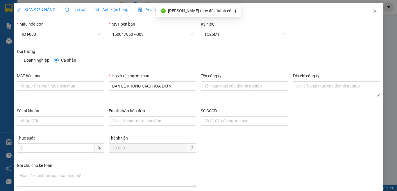
click at [48, 34] on span "HĐT-003" at bounding box center [60, 34] width 80 height 9
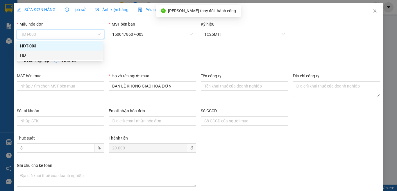
click at [22, 53] on div "HĐT" at bounding box center [59, 55] width 79 height 6
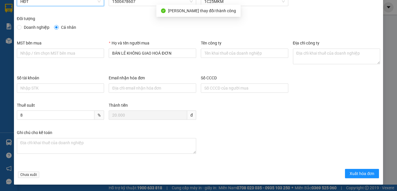
scroll to position [33, 0]
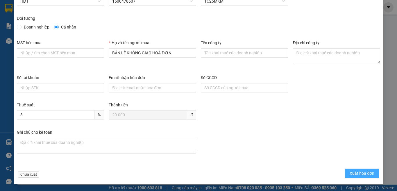
click at [355, 172] on span "Xuất hóa đơn" at bounding box center [361, 173] width 25 height 6
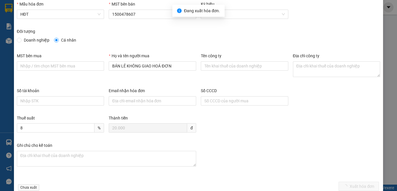
scroll to position [0, 0]
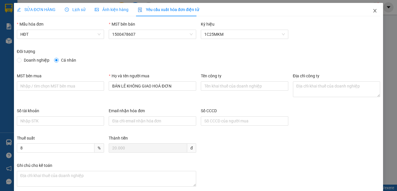
click at [373, 10] on icon "close" at bounding box center [374, 10] width 3 height 3
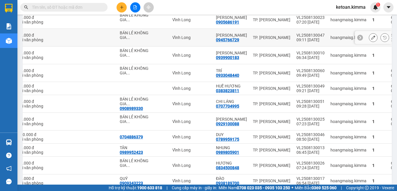
scroll to position [758, 0]
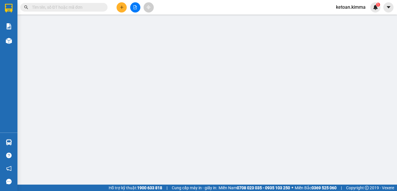
type input "0866672819"
type input "[PERSON_NAME]"
type input "HAE G"
type input "30.000"
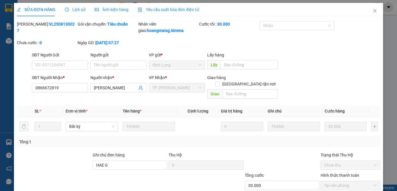
click at [162, 9] on span "Yêu cầu xuất hóa đơn điện tử" at bounding box center [168, 9] width 61 height 5
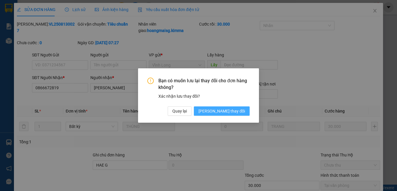
click at [221, 108] on button "[PERSON_NAME] thay đổi" at bounding box center [222, 110] width 56 height 9
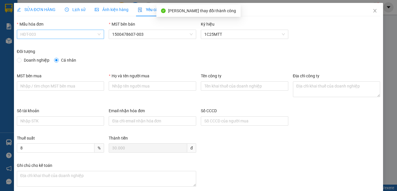
click at [57, 32] on span "HĐT-003" at bounding box center [60, 34] width 80 height 9
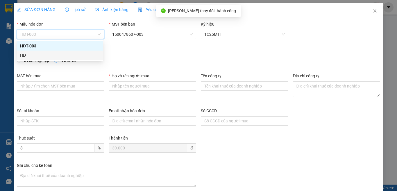
click at [26, 53] on div "HĐT" at bounding box center [59, 55] width 79 height 6
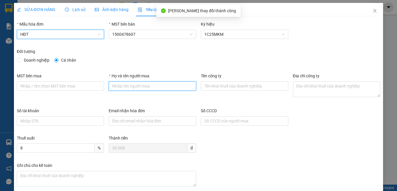
click at [150, 86] on input "Họ và tên người mua" at bounding box center [152, 85] width 87 height 9
type input "Bán lẻ không giao hóa đơn"
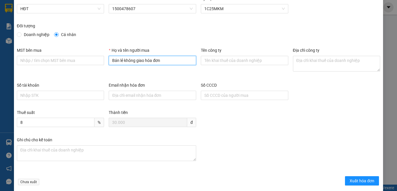
scroll to position [33, 0]
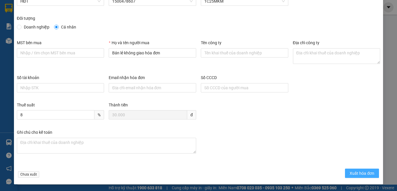
click at [361, 173] on span "Xuất hóa đơn" at bounding box center [361, 173] width 25 height 6
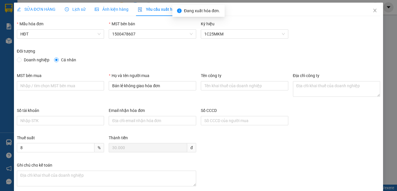
scroll to position [0, 0]
click at [372, 11] on icon "close" at bounding box center [374, 10] width 5 height 5
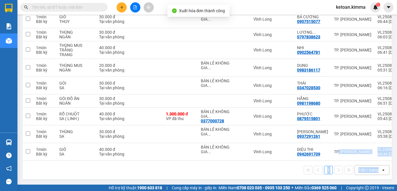
scroll to position [0, 81]
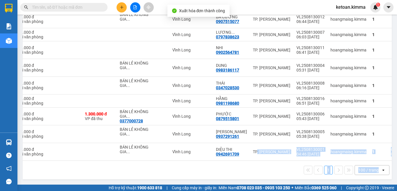
drag, startPoint x: 314, startPoint y: 158, endPoint x: 397, endPoint y: 161, distance: 82.3
click at [397, 161] on main "ver 1.8.138 Kho gửi Trên xe Kho nhận Hàng đã giao Đơn hàng 78 đơn Khối lượng 0 …" at bounding box center [198, 92] width 397 height 184
click at [254, 170] on div "1 100 / trang open" at bounding box center [207, 170] width 364 height 10
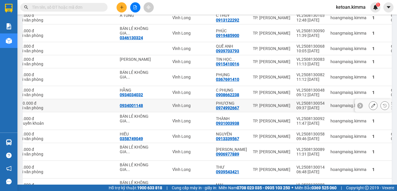
scroll to position [330, 0]
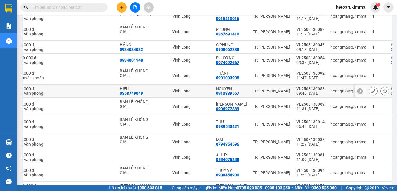
click at [371, 93] on icon at bounding box center [373, 91] width 4 height 4
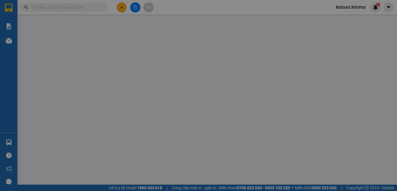
type input "0358749049"
type input "HIẾU"
type input "0913339567"
type input "NGUYÊN"
type input "HAE G"
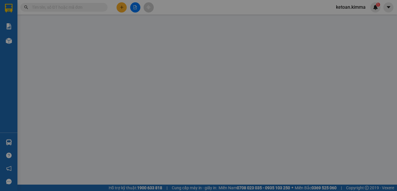
type input "50.000"
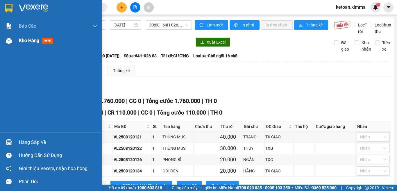
click at [18, 40] on div "Kho hàng mới" at bounding box center [51, 40] width 102 height 15
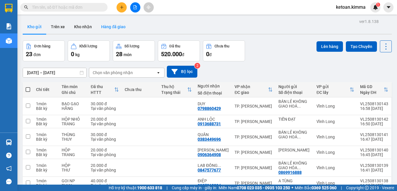
click at [108, 27] on button "Hàng đã giao" at bounding box center [113, 27] width 34 height 14
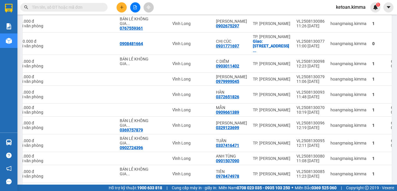
scroll to position [103, 0]
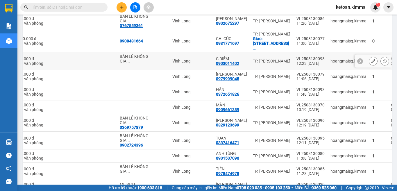
click at [371, 61] on icon at bounding box center [373, 61] width 4 height 4
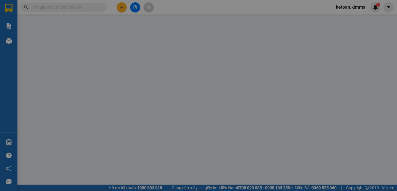
type input "BÁN LẺ KHÔNG GIAO HOÁ ĐƠN"
type input "0903011402"
type input "C DIỄM"
type input "HAE G"
type input "60.000"
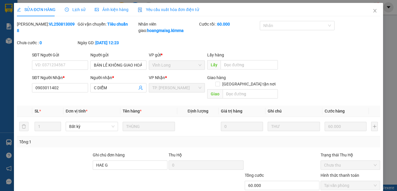
click at [163, 9] on span "Yêu cầu xuất hóa đơn điện tử" at bounding box center [168, 9] width 61 height 5
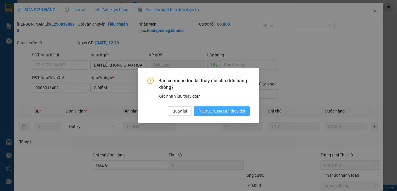
click at [225, 113] on span "[PERSON_NAME] thay đổi" at bounding box center [221, 111] width 46 height 6
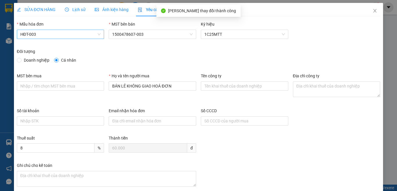
click at [44, 32] on span "HĐT-003" at bounding box center [60, 34] width 80 height 9
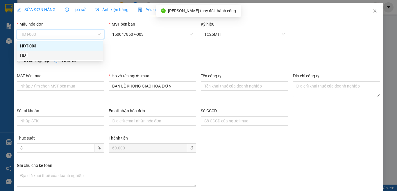
click at [25, 54] on div "HĐT" at bounding box center [59, 55] width 79 height 6
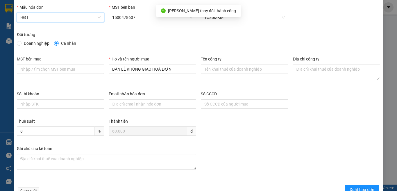
scroll to position [33, 0]
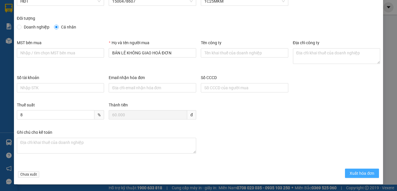
click at [350, 171] on span "Xuất hóa đơn" at bounding box center [361, 173] width 25 height 6
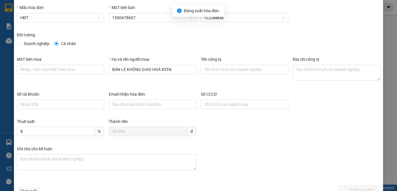
scroll to position [0, 0]
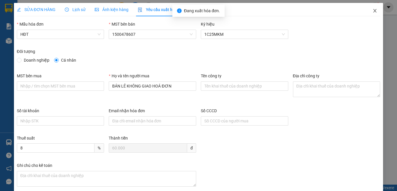
click at [372, 9] on icon "close" at bounding box center [374, 10] width 5 height 5
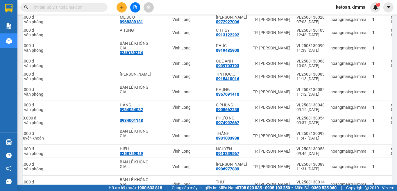
scroll to position [265, 0]
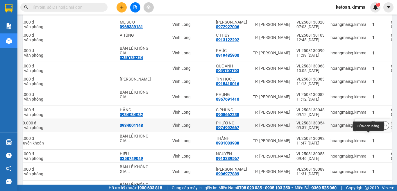
click at [371, 127] on icon at bounding box center [373, 125] width 4 height 4
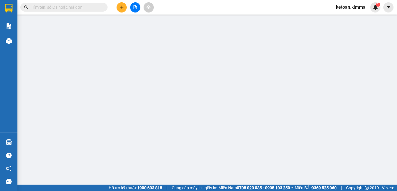
type input "0934001148"
type input "0974992667"
type input "PHƯƠNG"
type input "100.000"
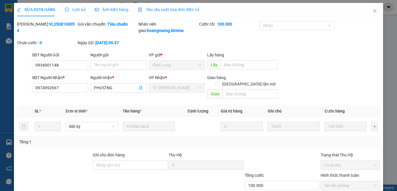
click at [176, 10] on span "Yêu cầu xuất hóa đơn điện tử" at bounding box center [168, 9] width 61 height 5
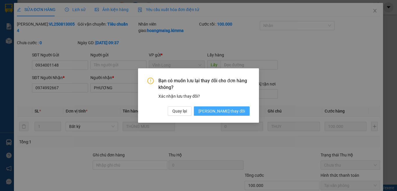
drag, startPoint x: 240, startPoint y: 110, endPoint x: 235, endPoint y: 109, distance: 5.6
click at [240, 110] on span "[PERSON_NAME] thay đổi" at bounding box center [221, 111] width 46 height 6
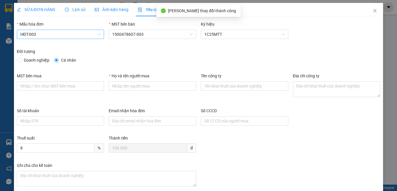
click at [51, 32] on span "HĐT-003" at bounding box center [60, 34] width 80 height 9
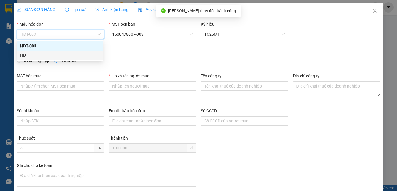
click at [19, 54] on div "HĐT" at bounding box center [60, 55] width 86 height 9
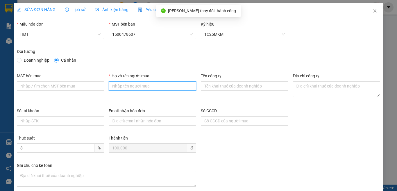
click at [134, 86] on input "Họ và tên người mua" at bounding box center [152, 85] width 87 height 9
type input "Bán lẻ không giao hóa đơn"
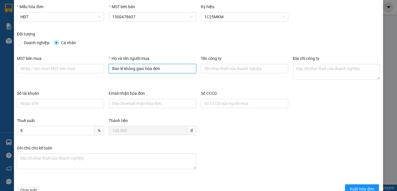
scroll to position [33, 0]
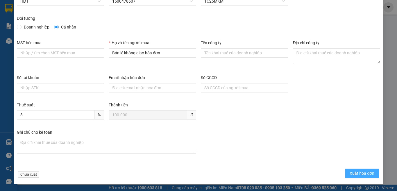
click at [363, 173] on span "Xuất hóa đơn" at bounding box center [361, 173] width 25 height 6
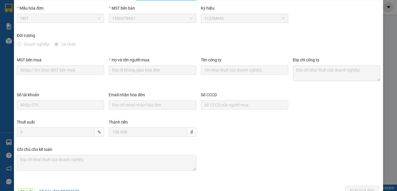
scroll to position [0, 0]
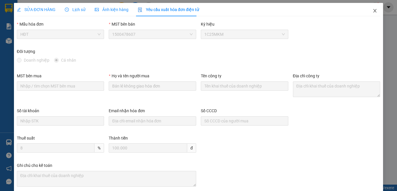
click at [372, 9] on icon "close" at bounding box center [374, 10] width 5 height 5
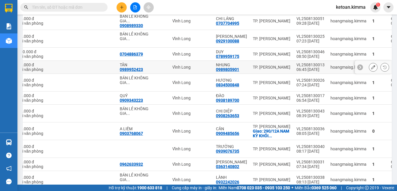
scroll to position [787, 0]
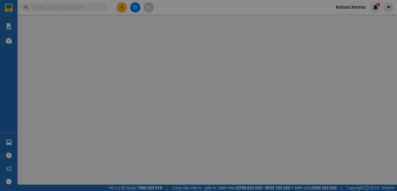
type input "BÁN LẺ KHÔNG GIAO HOÁ ĐƠN"
type input "0905686191"
type input "[PERSON_NAME]"
type input "20.000"
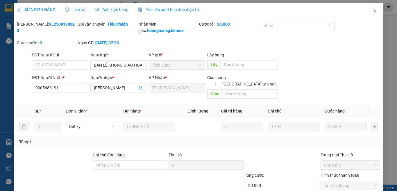
click at [180, 6] on div "Yêu cầu xuất hóa đơn điện tử" at bounding box center [168, 9] width 61 height 6
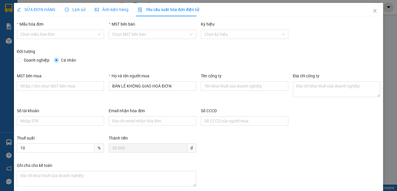
type input "8"
click at [30, 34] on span "HĐT-003" at bounding box center [60, 34] width 80 height 9
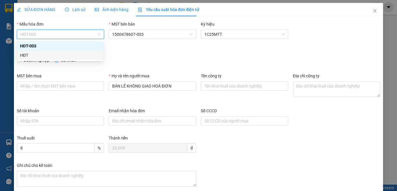
click at [23, 56] on div "HĐT" at bounding box center [59, 55] width 79 height 6
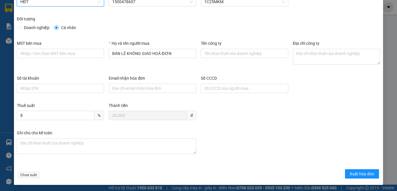
scroll to position [33, 0]
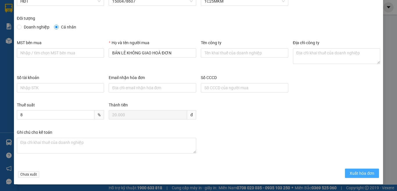
click at [349, 174] on span "Xuất hóa đơn" at bounding box center [361, 173] width 25 height 6
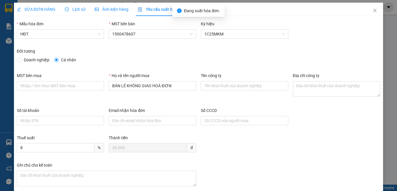
scroll to position [0, 0]
click at [372, 11] on icon "close" at bounding box center [374, 10] width 5 height 5
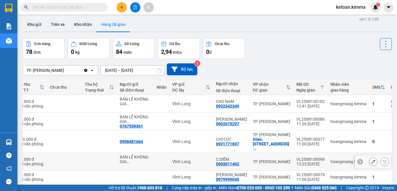
scroll to position [31, 0]
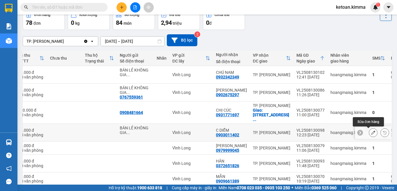
click at [371, 133] on icon at bounding box center [373, 132] width 4 height 4
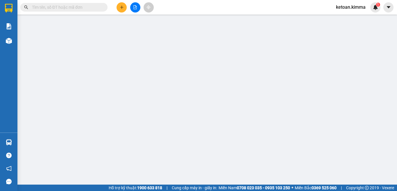
type input "BÁN LẺ KHÔNG GIAO HOÁ ĐƠN"
type input "0903011402"
type input "C DIỄM"
type input "HAE G"
type input "60.000"
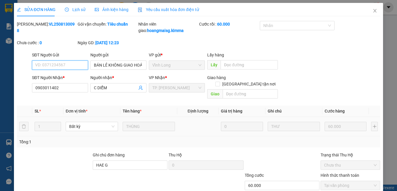
checkbox input "true"
click at [164, 11] on span "Yêu cầu xuất hóa đơn điện tử" at bounding box center [168, 9] width 61 height 5
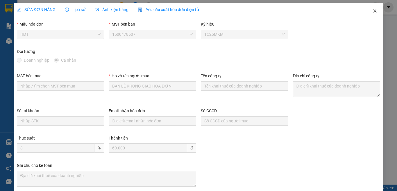
click at [370, 8] on span "Close" at bounding box center [375, 11] width 16 height 16
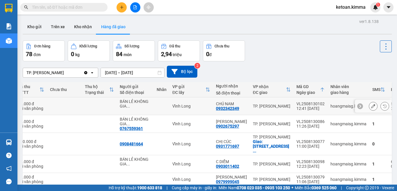
click at [369, 103] on button at bounding box center [373, 106] width 8 height 10
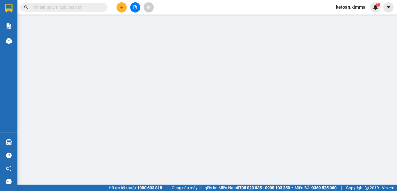
type input "BÁN LẺ KHÔNG GIAO HOÁ ĐƠN"
type input "0932342349"
type input "CHÚ NAM"
type input "20.000"
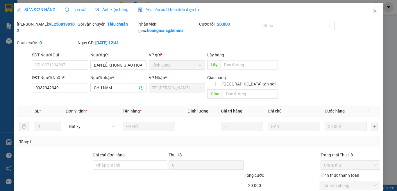
click at [171, 6] on div "Yêu cầu xuất hóa đơn điện tử" at bounding box center [168, 9] width 61 height 6
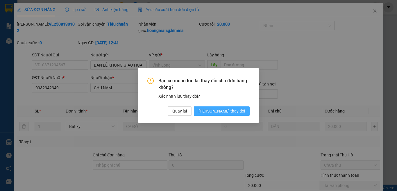
click at [242, 112] on span "[PERSON_NAME] thay đổi" at bounding box center [221, 111] width 46 height 6
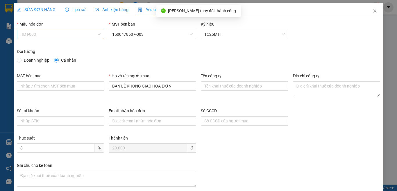
click at [30, 34] on span "HĐT-003" at bounding box center [60, 34] width 80 height 9
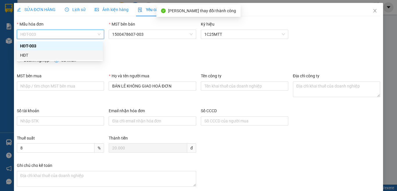
click at [23, 55] on div "HĐT" at bounding box center [59, 55] width 79 height 6
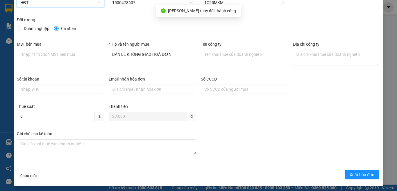
scroll to position [33, 0]
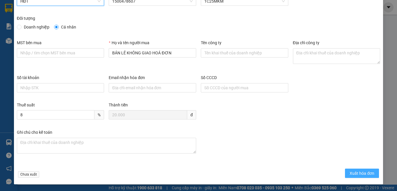
click at [357, 173] on span "Xuất hóa đơn" at bounding box center [361, 173] width 25 height 6
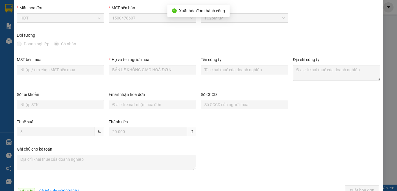
scroll to position [0, 0]
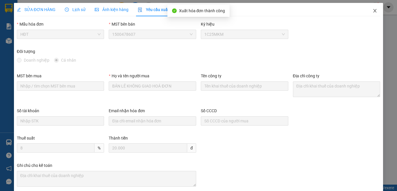
click at [373, 11] on icon "close" at bounding box center [374, 10] width 3 height 3
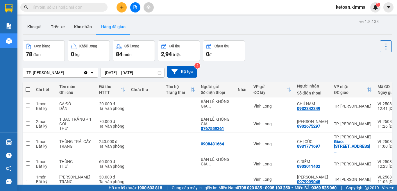
click at [103, 28] on button "Hàng đã giao" at bounding box center [113, 27] width 34 height 14
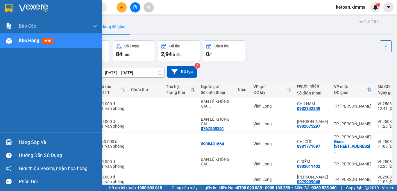
click at [28, 41] on span "Kho hàng" at bounding box center [29, 41] width 20 height 6
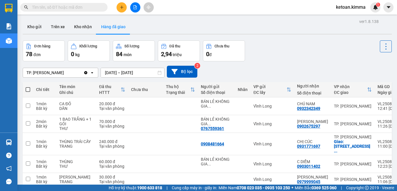
click at [113, 27] on button "Hàng đã giao" at bounding box center [113, 27] width 34 height 14
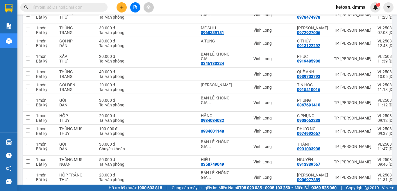
scroll to position [203, 0]
